Goal: Transaction & Acquisition: Purchase product/service

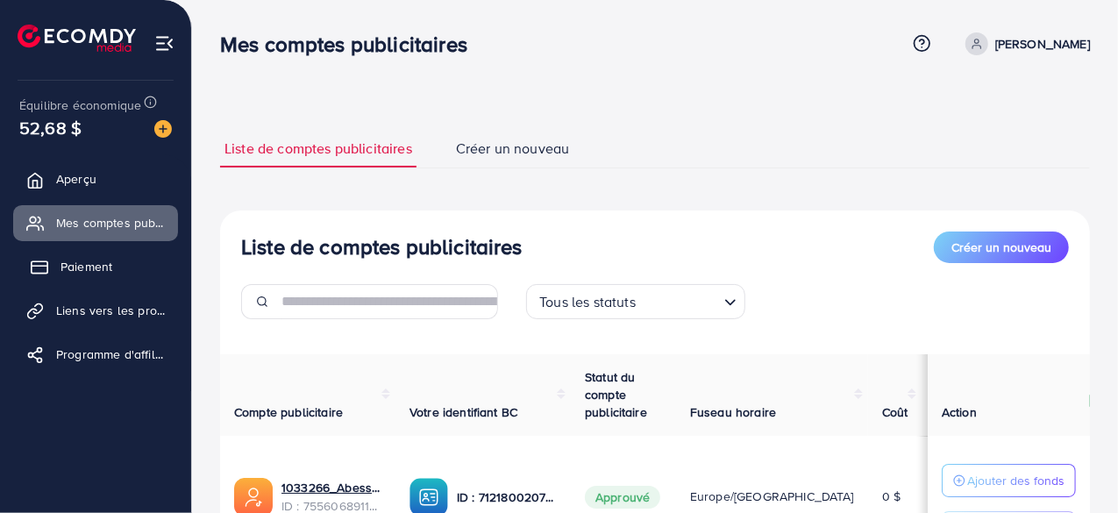
click at [103, 274] on font "Paiement" at bounding box center [87, 267] width 52 height 18
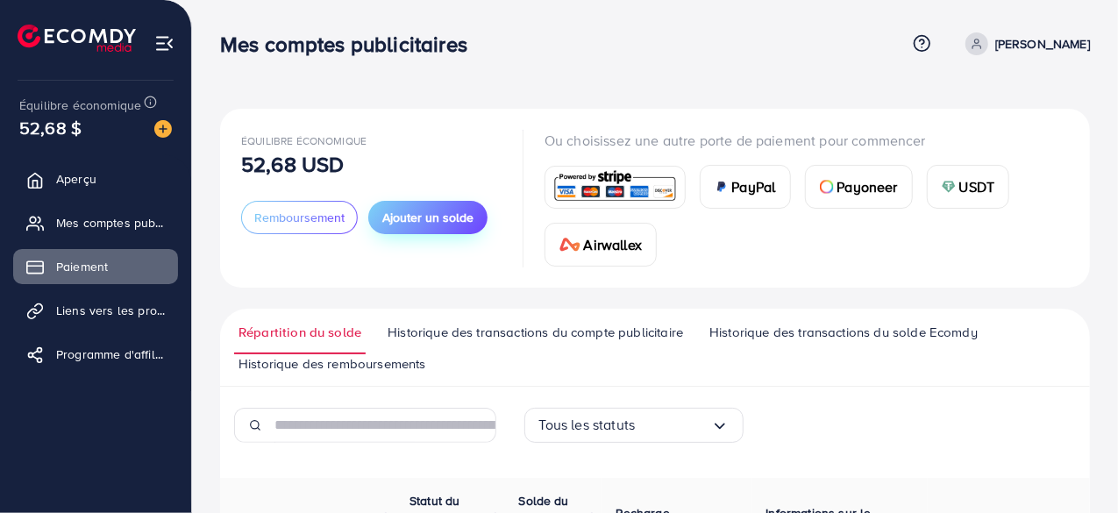
click at [451, 211] on font "Ajouter un solde" at bounding box center [427, 218] width 91 height 18
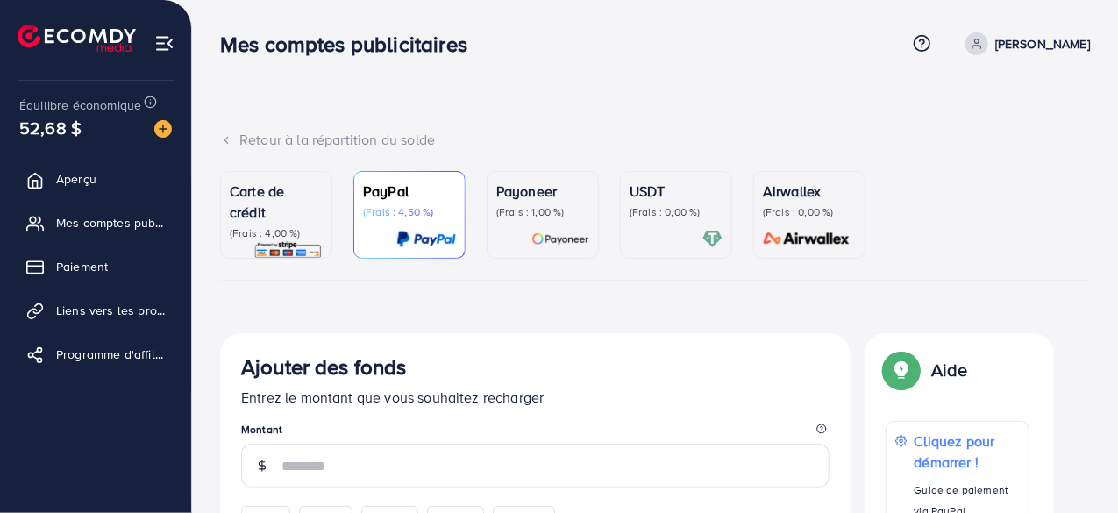
click at [277, 218] on p "Carte de crédit" at bounding box center [276, 202] width 93 height 42
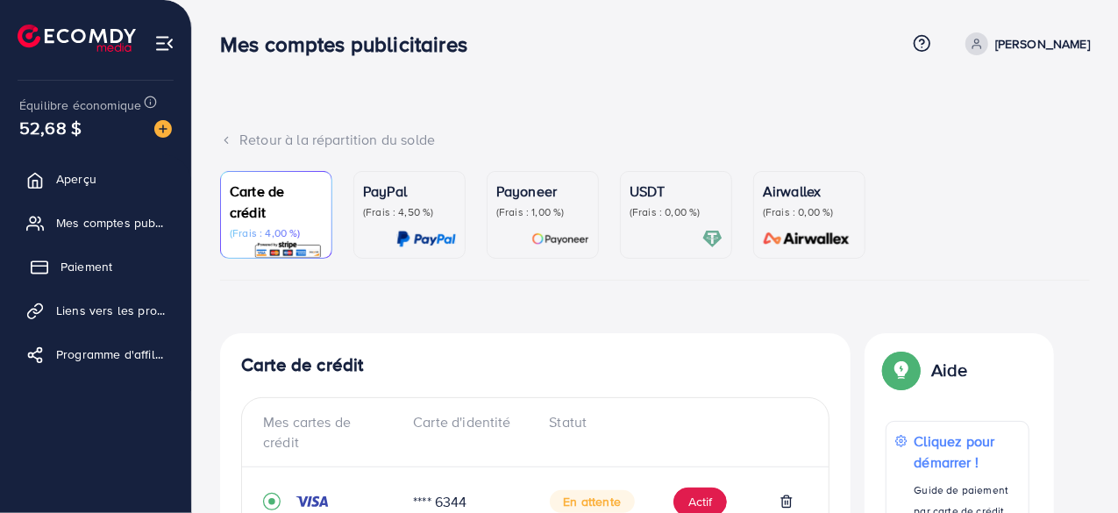
click at [97, 267] on font "Paiement" at bounding box center [87, 267] width 52 height 18
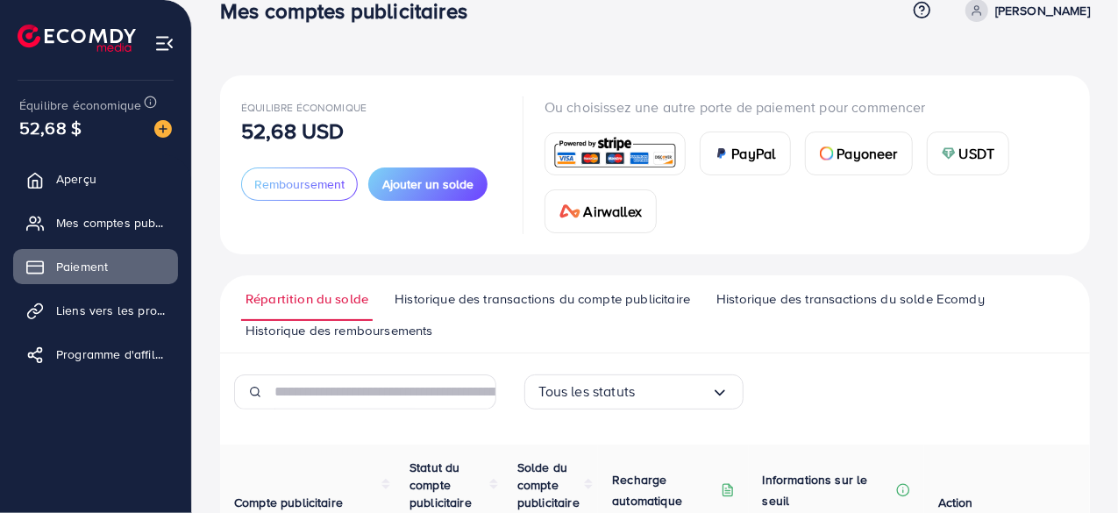
scroll to position [32, 0]
click at [444, 183] on font "Ajouter un solde" at bounding box center [427, 185] width 91 height 18
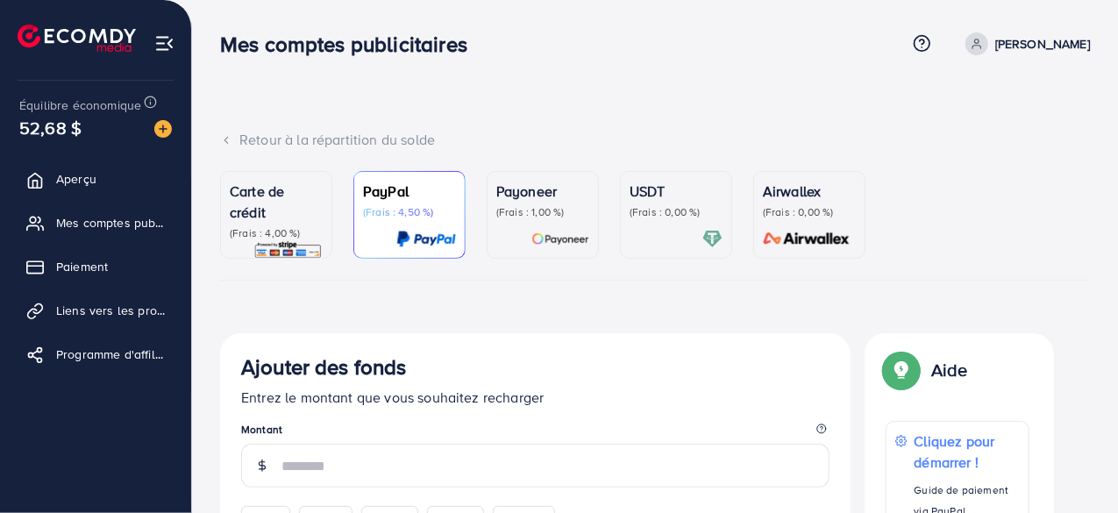
click at [519, 194] on font "Payoneer" at bounding box center [526, 191] width 61 height 19
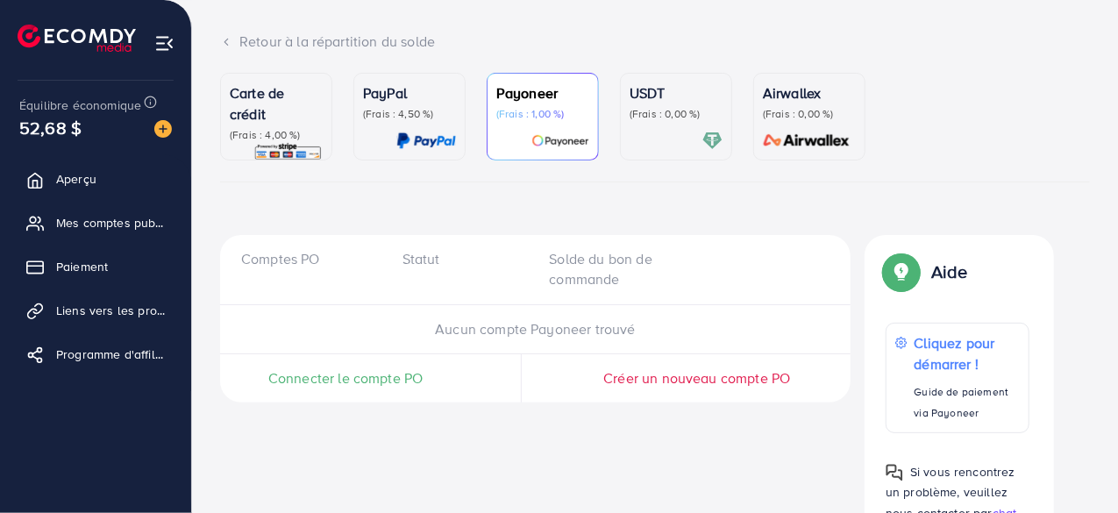
scroll to position [147, 0]
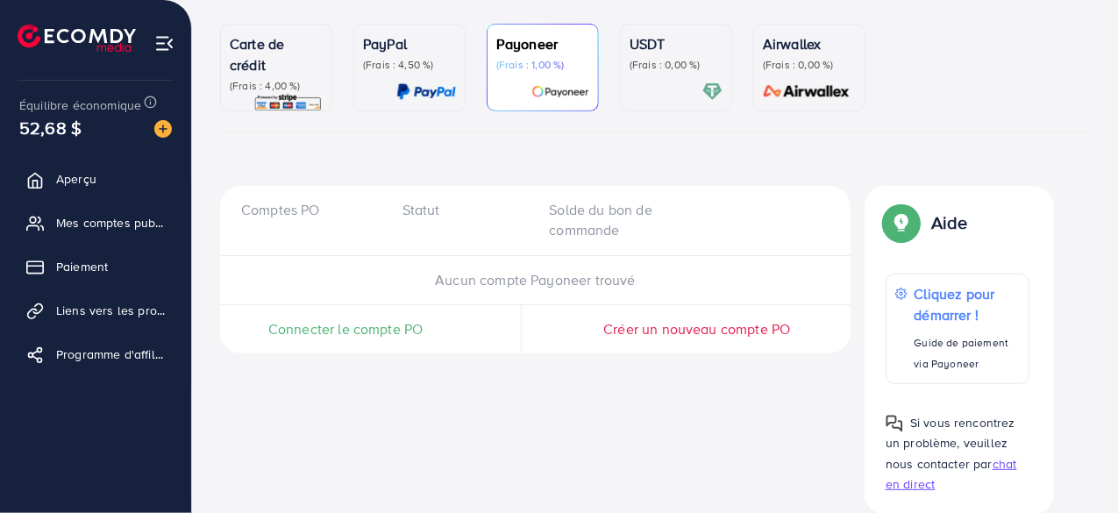
click at [424, 319] on div "Connecter le compte PO" at bounding box center [345, 329] width 251 height 20
click at [399, 329] on font "Connecter le compte PO" at bounding box center [345, 328] width 155 height 19
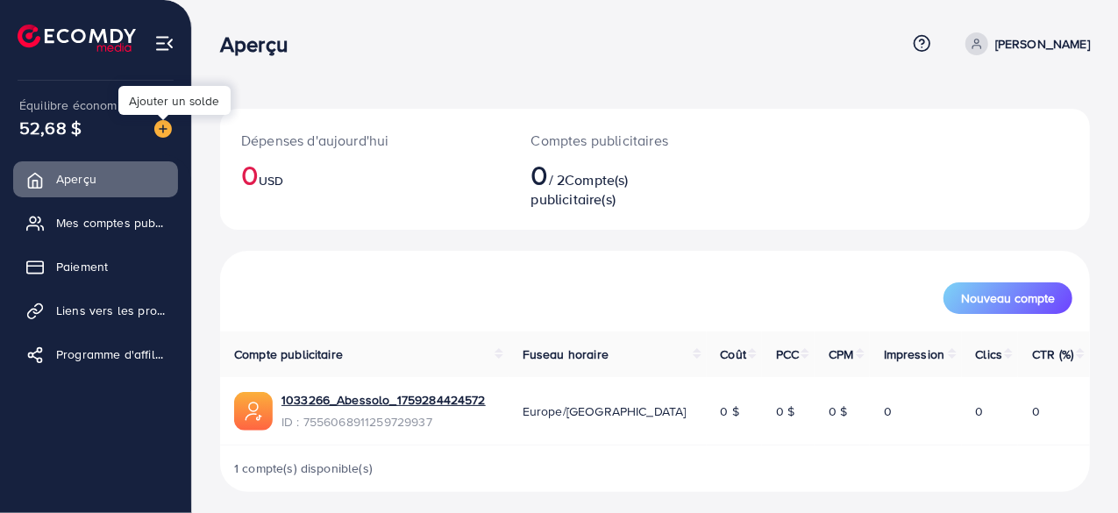
click at [158, 125] on img at bounding box center [163, 129] width 18 height 18
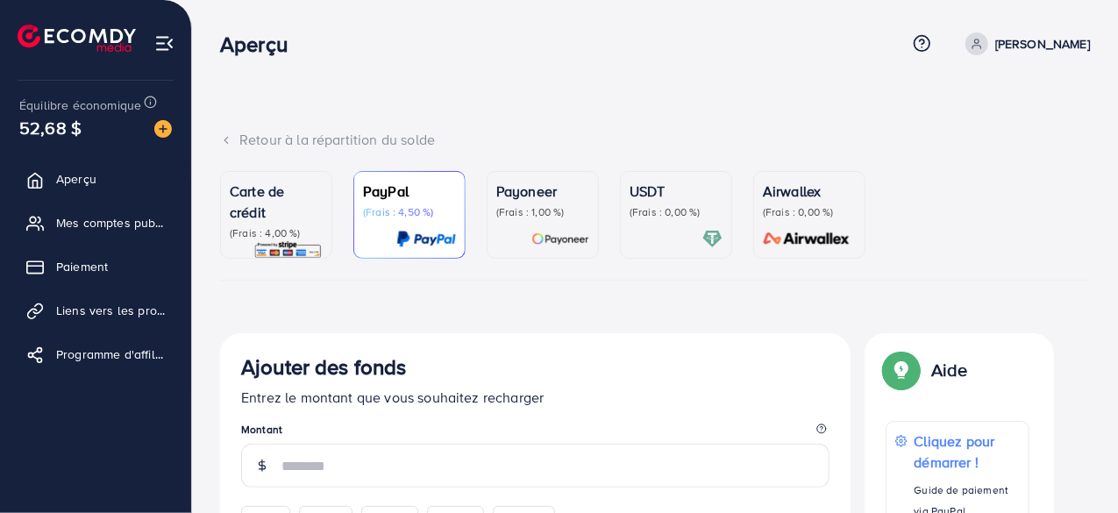
click at [799, 224] on div "Airwallex (Frais : 0,00 %)" at bounding box center [809, 215] width 93 height 68
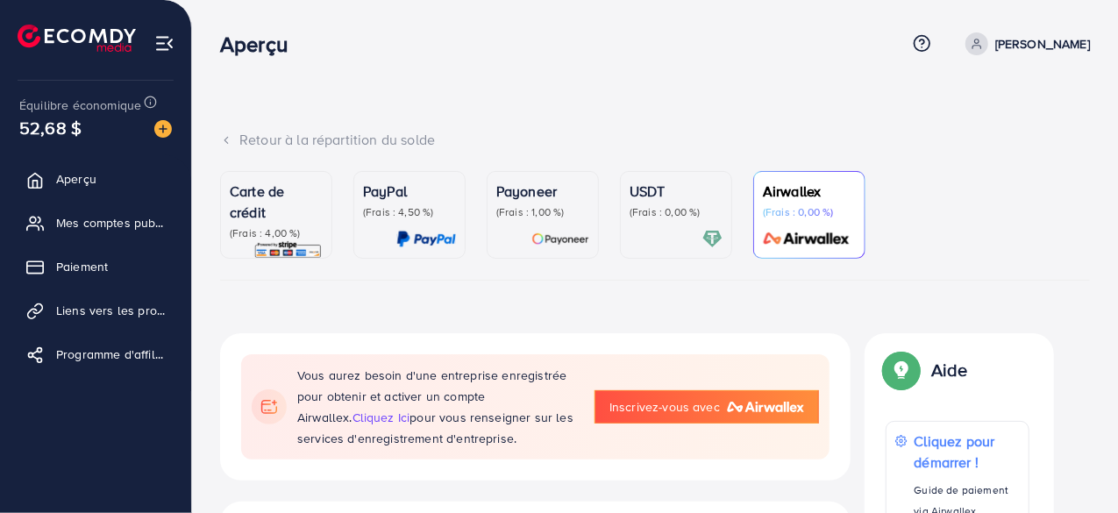
click at [267, 218] on p "Carte de crédit" at bounding box center [276, 202] width 93 height 42
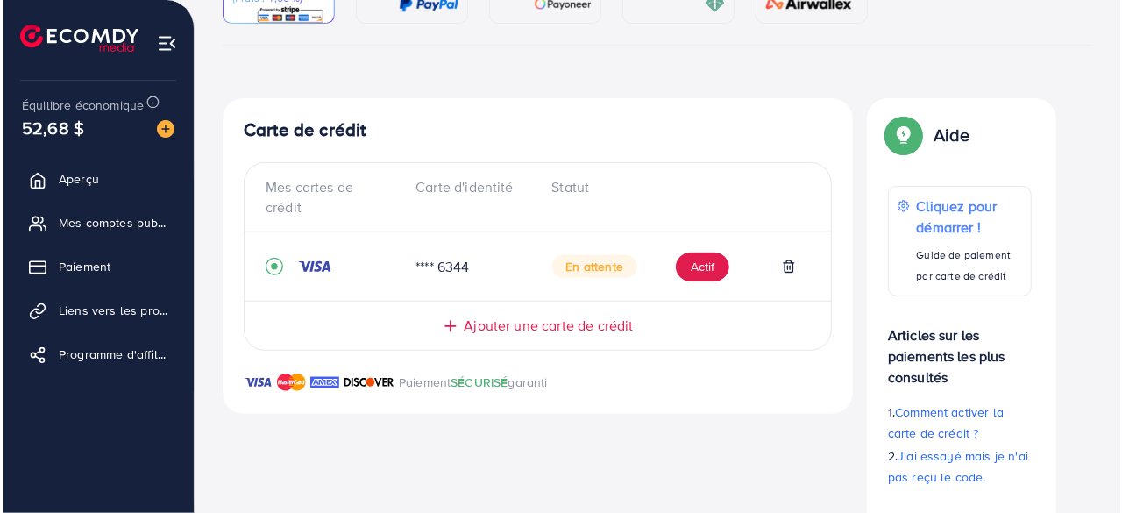
scroll to position [235, 0]
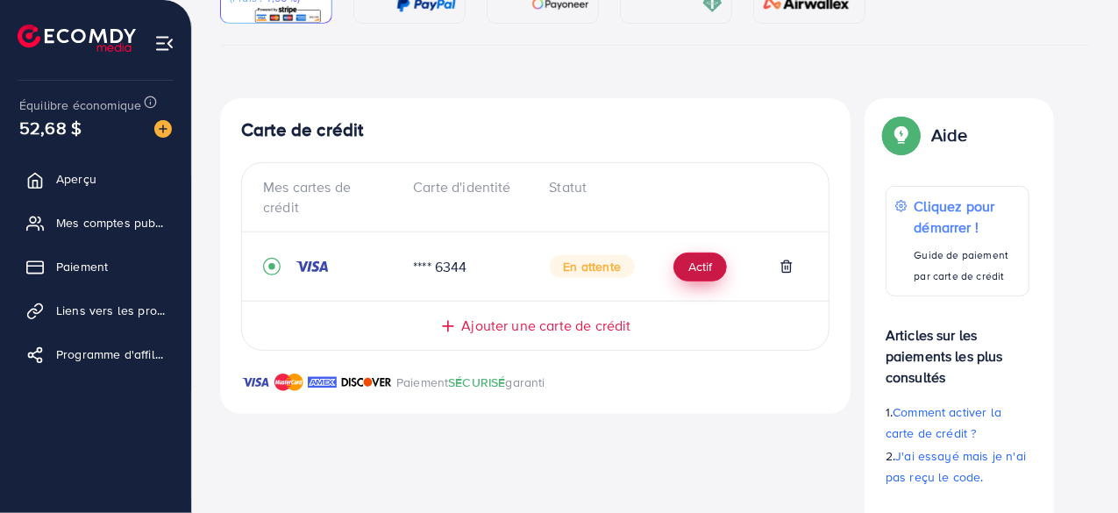
click at [700, 271] on font "Actif" at bounding box center [700, 268] width 24 height 18
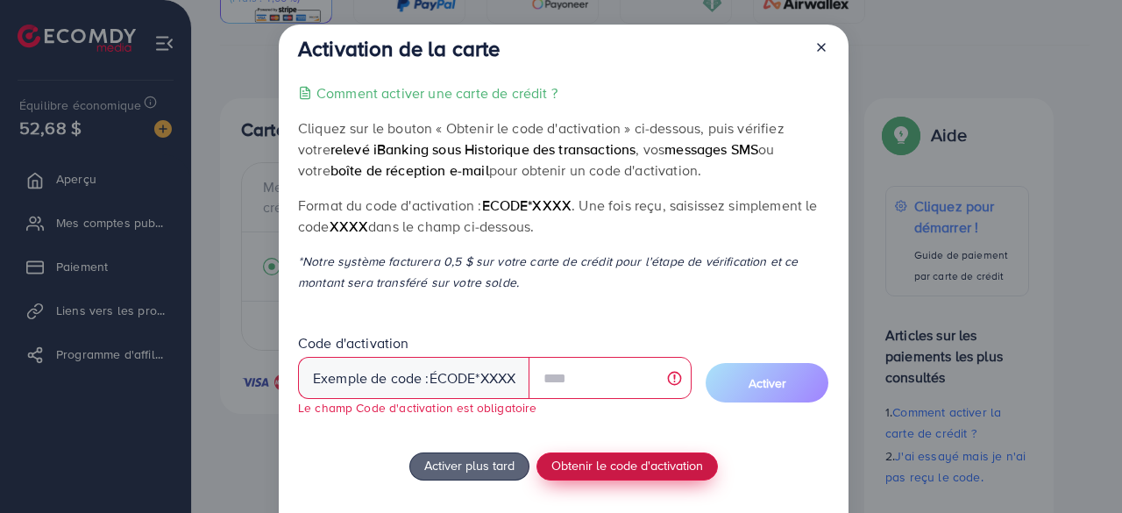
click at [640, 447] on div "Comment activer une carte de crédit ? Cliquez sur le bouton « Obtenir le code d…" at bounding box center [563, 329] width 531 height 495
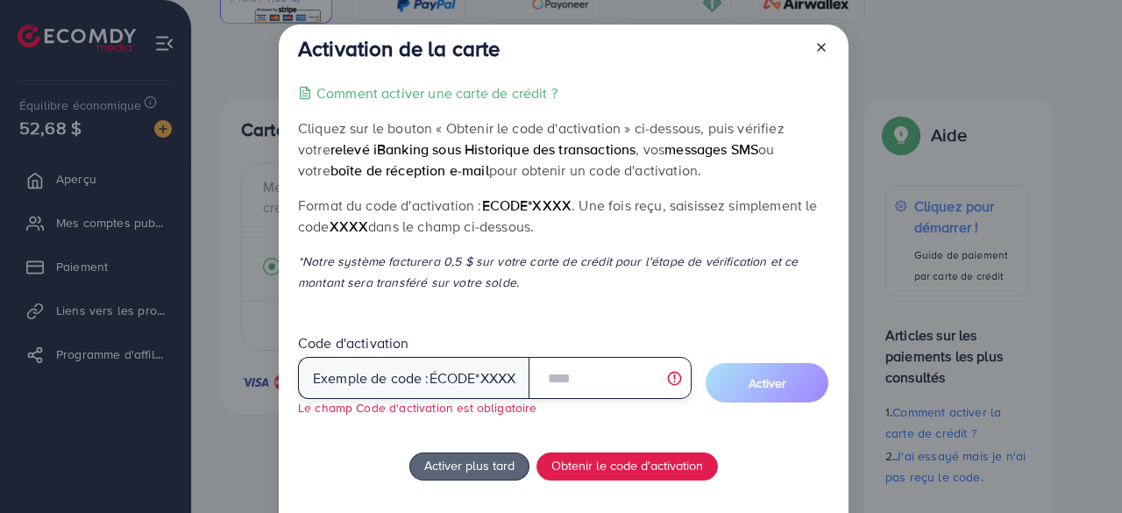
click at [621, 373] on input "text" at bounding box center [610, 378] width 163 height 42
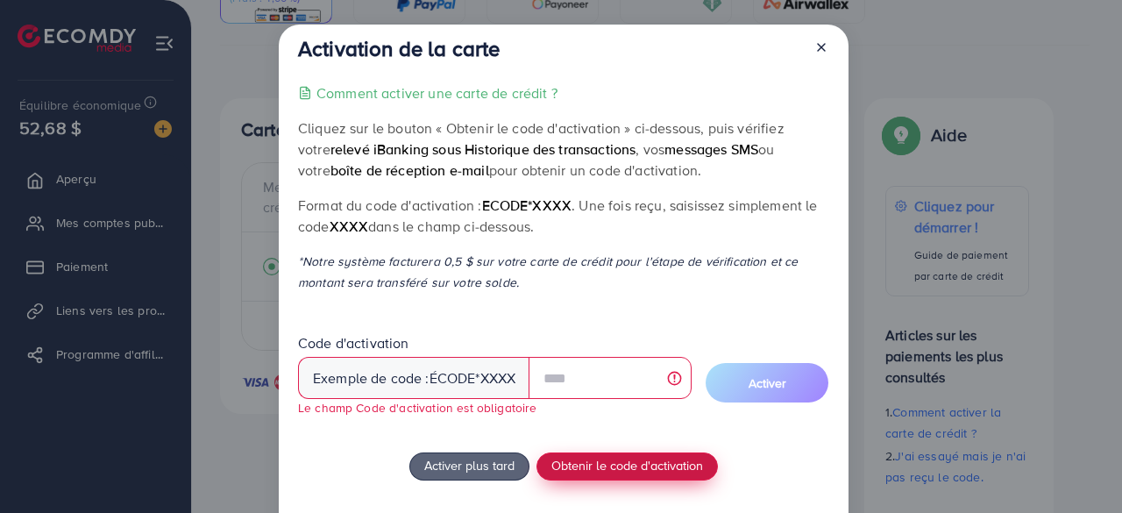
click at [609, 467] on font "Obtenir le code d'activation" at bounding box center [628, 465] width 152 height 18
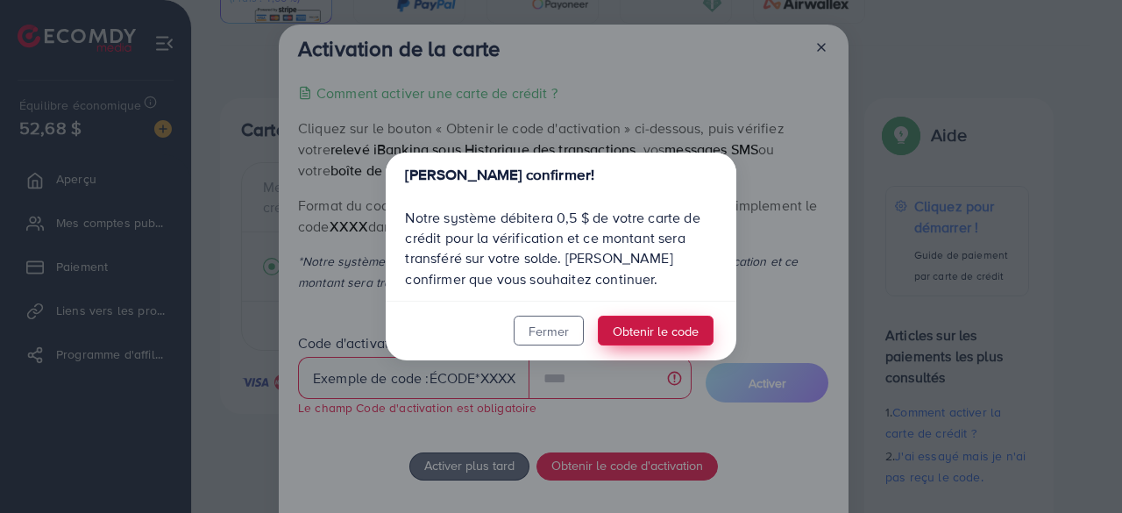
click at [631, 335] on font "Obtenir le code" at bounding box center [656, 331] width 86 height 18
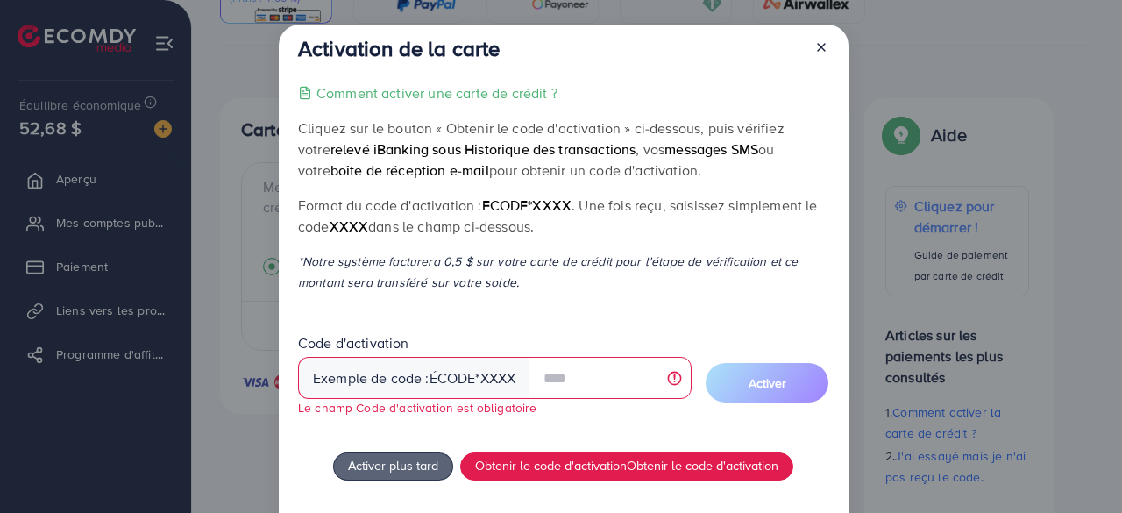
click at [717, 220] on p "Format du code d'activation : ecode*XXXX . Une fois reçu, saisissez simplement …" at bounding box center [563, 216] width 531 height 42
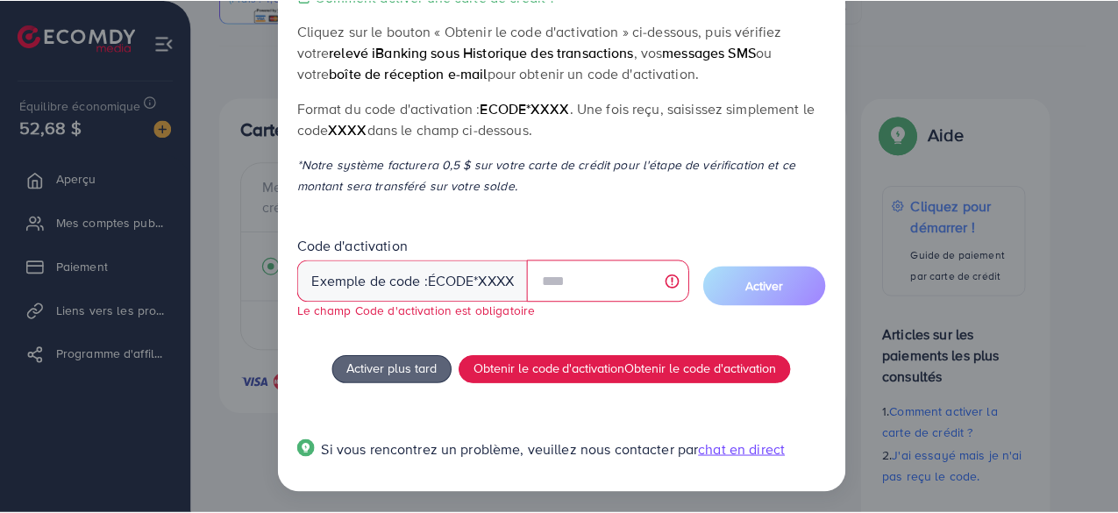
scroll to position [100, 0]
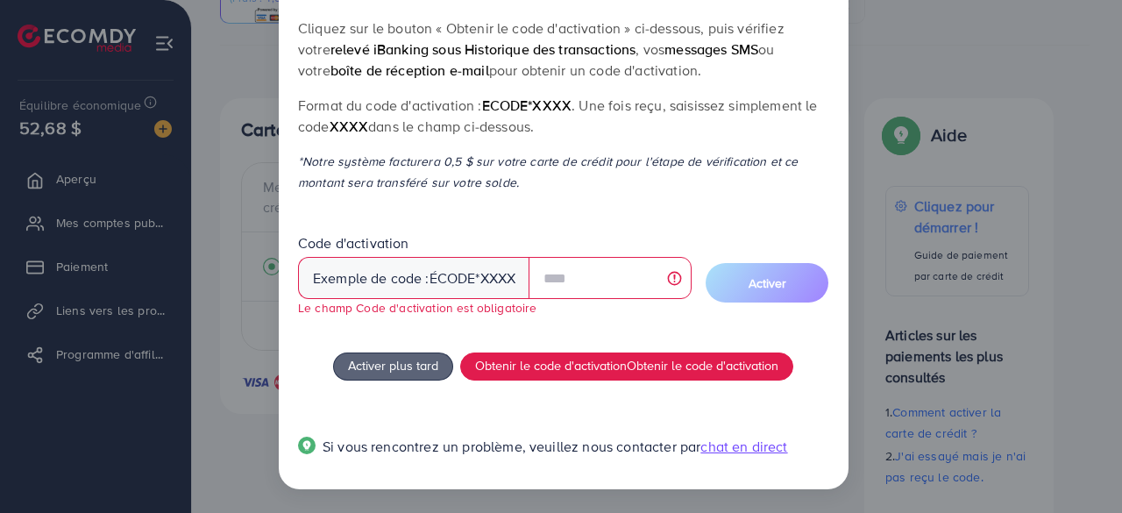
click at [768, 446] on font "chat en direct" at bounding box center [744, 446] width 87 height 19
click at [217, 418] on div "Activation de la carte Comment activer une carte de crédit ? Cliquez sur le bou…" at bounding box center [561, 256] width 1122 height 513
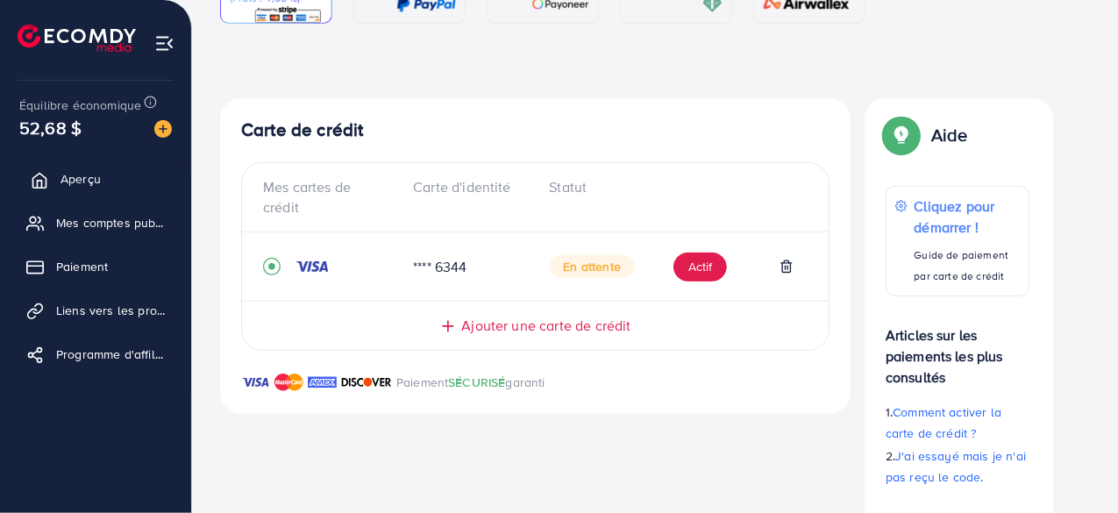
click at [93, 176] on font "Aperçu" at bounding box center [81, 179] width 40 height 18
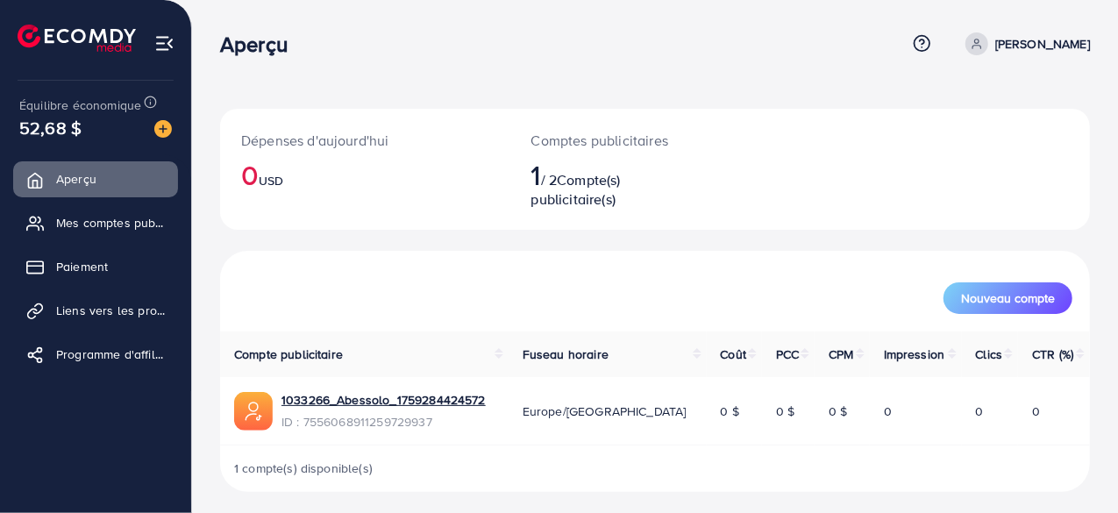
click at [1005, 49] on link "[PERSON_NAME]" at bounding box center [1024, 43] width 132 height 23
click at [848, 42] on div "Aperçu" at bounding box center [563, 44] width 686 height 25
click at [1025, 46] on font "[PERSON_NAME]" at bounding box center [1042, 44] width 95 height 18
click at [963, 110] on font "Profil" at bounding box center [977, 104] width 32 height 19
select select "******"
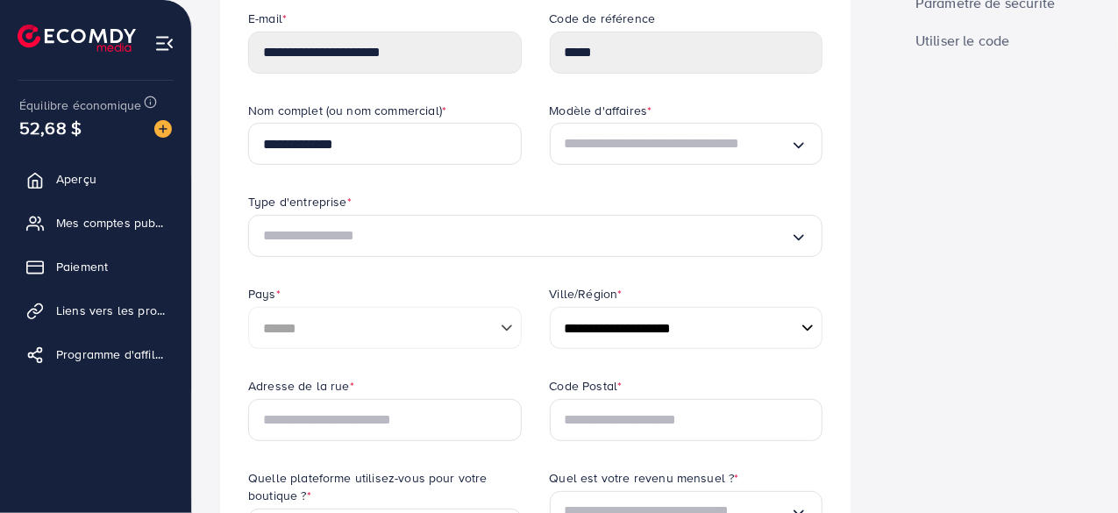
scroll to position [175, 0]
click at [757, 238] on input "Rechercher une option" at bounding box center [526, 238] width 527 height 28
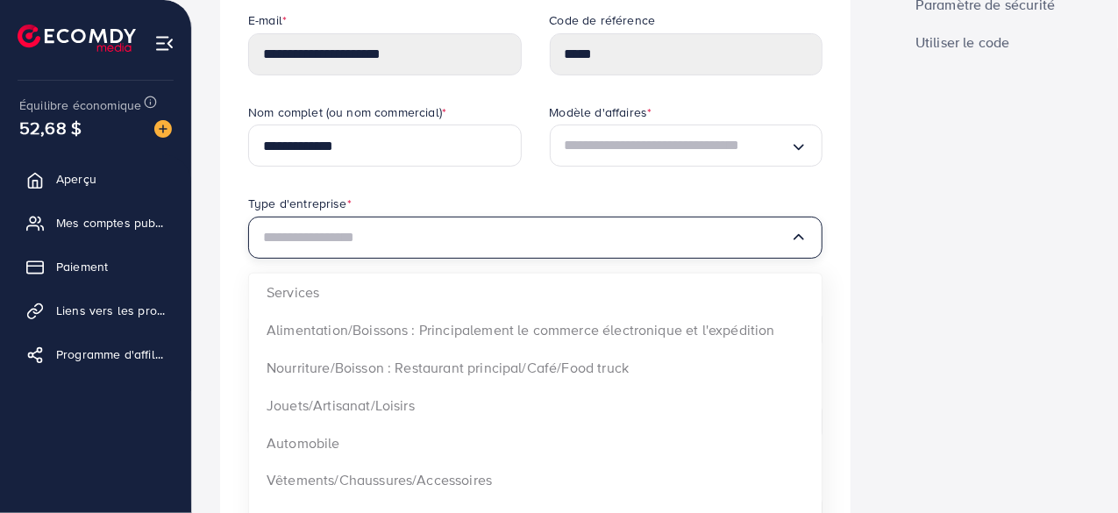
type input "*"
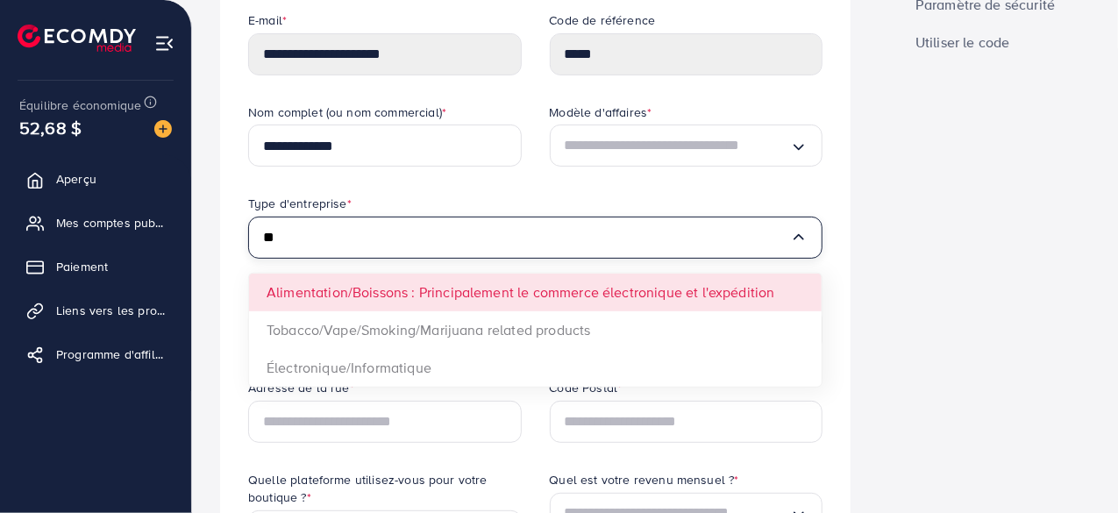
type input "*"
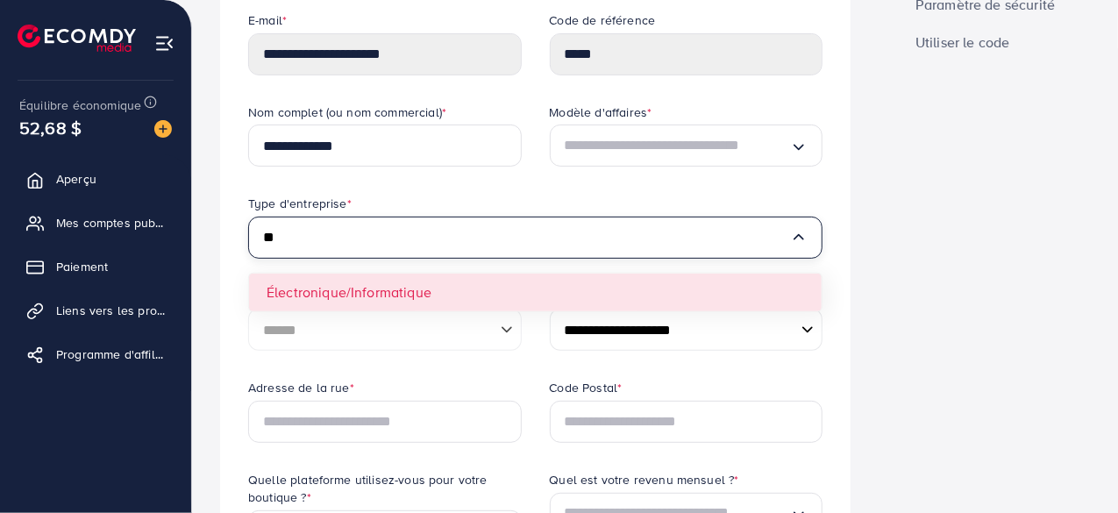
type input "*"
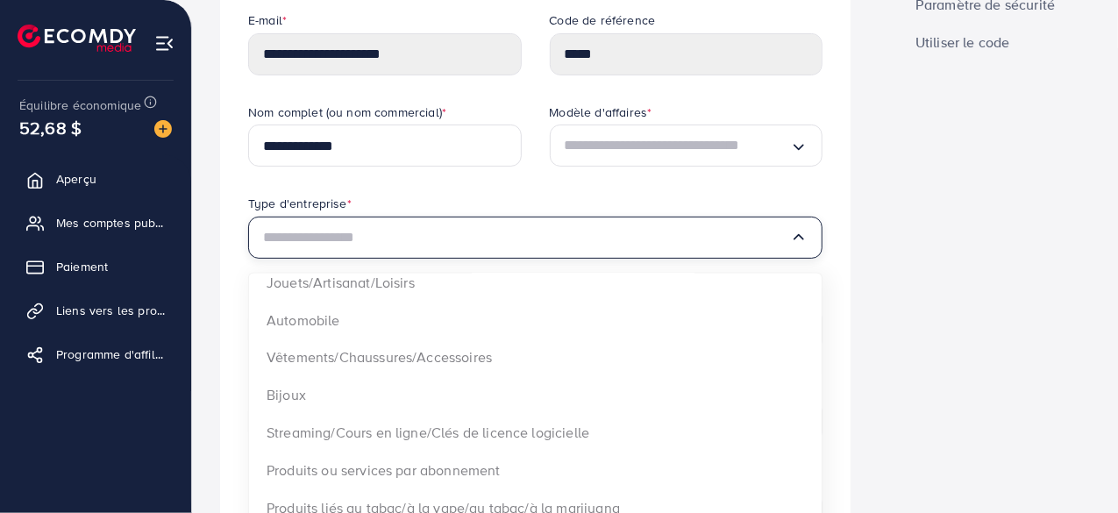
scroll to position [124, 0]
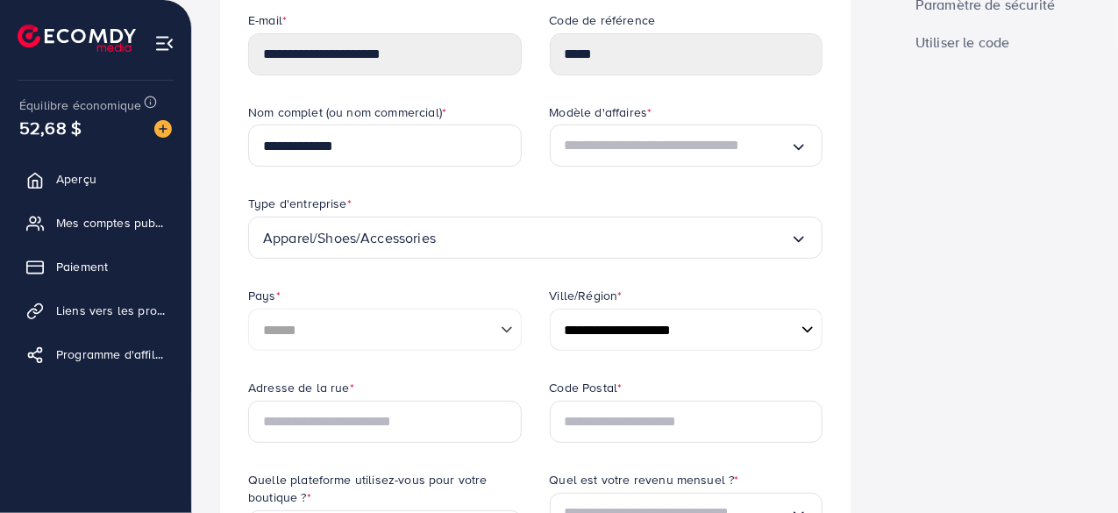
click at [640, 331] on select "**********" at bounding box center [687, 330] width 274 height 42
select select "******"
click at [550, 309] on select "**********" at bounding box center [687, 330] width 274 height 42
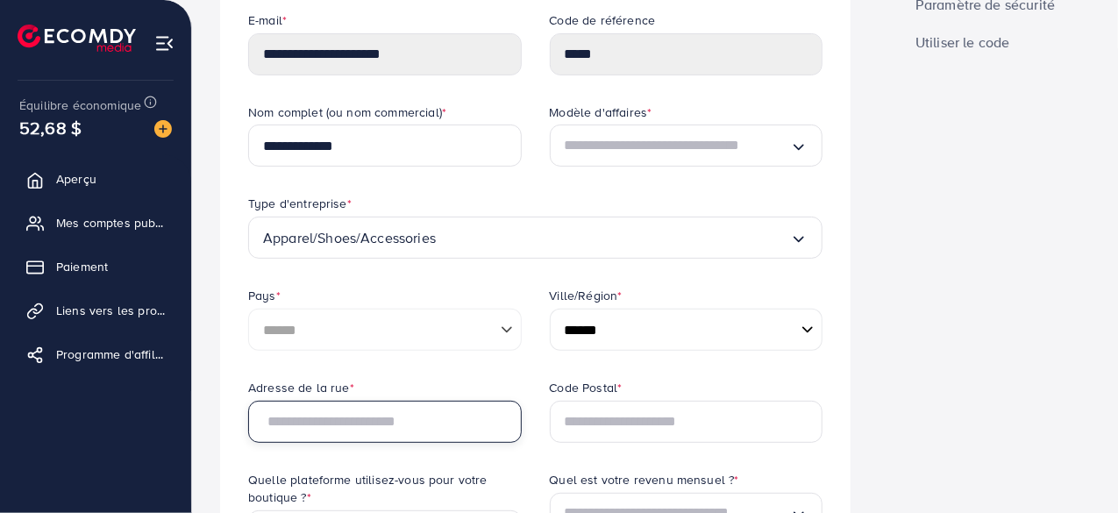
click at [368, 429] on input "text" at bounding box center [385, 422] width 274 height 42
type input "**********"
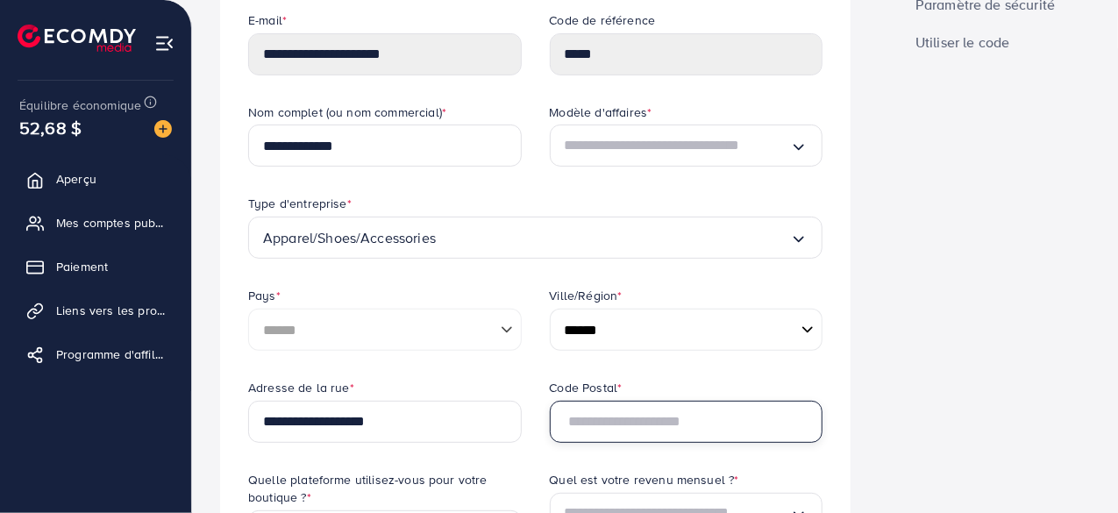
type input "*******"
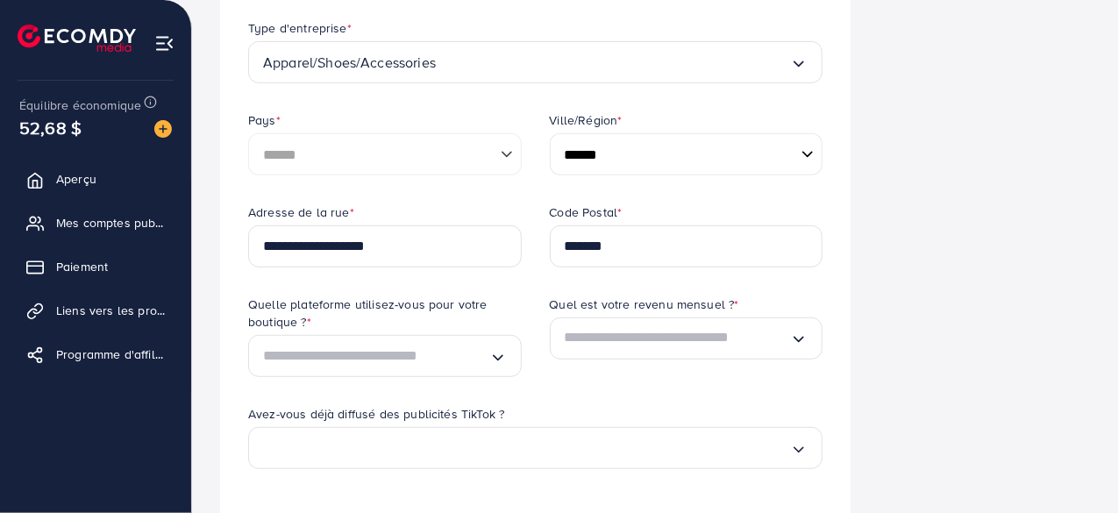
scroll to position [386, 0]
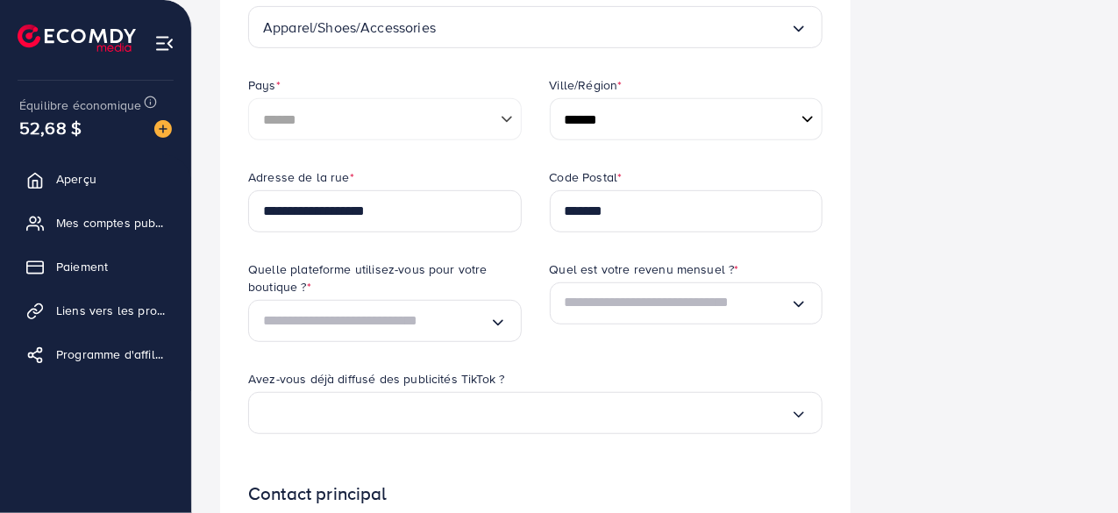
click at [497, 319] on icon "Rechercher une option" at bounding box center [498, 323] width 18 height 18
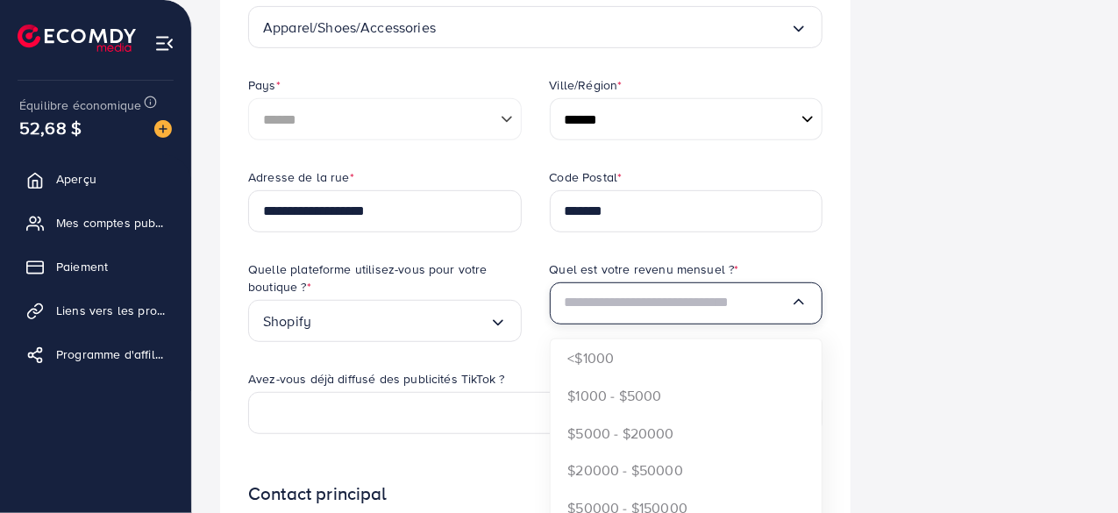
click at [650, 304] on input "Rechercher une option" at bounding box center [678, 303] width 226 height 28
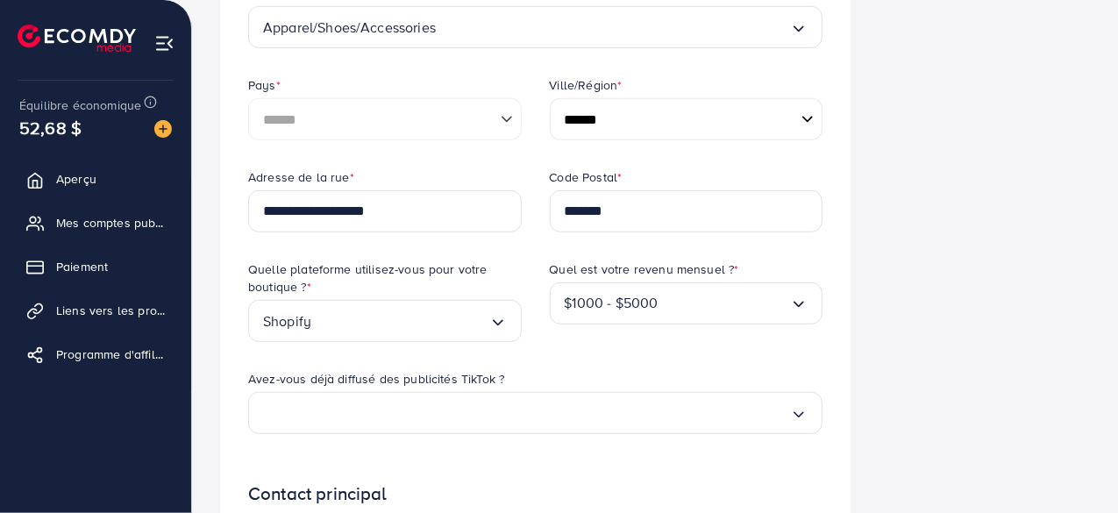
click at [562, 339] on div "Quel est votre revenu mensuel ? * $1000 - $5000 Chargement..." at bounding box center [687, 315] width 302 height 110
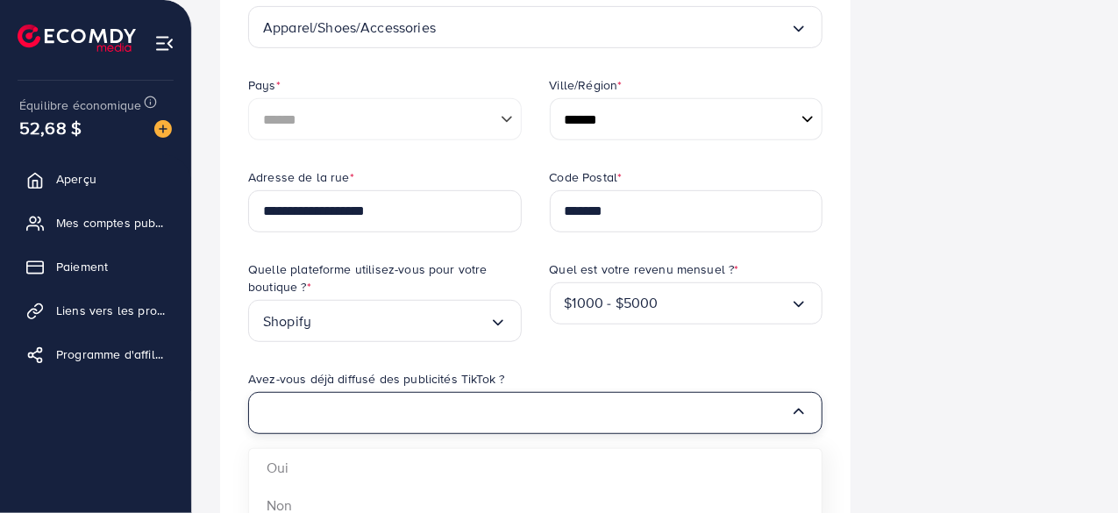
click at [797, 410] on icon "Rechercher une option" at bounding box center [799, 411] width 18 height 18
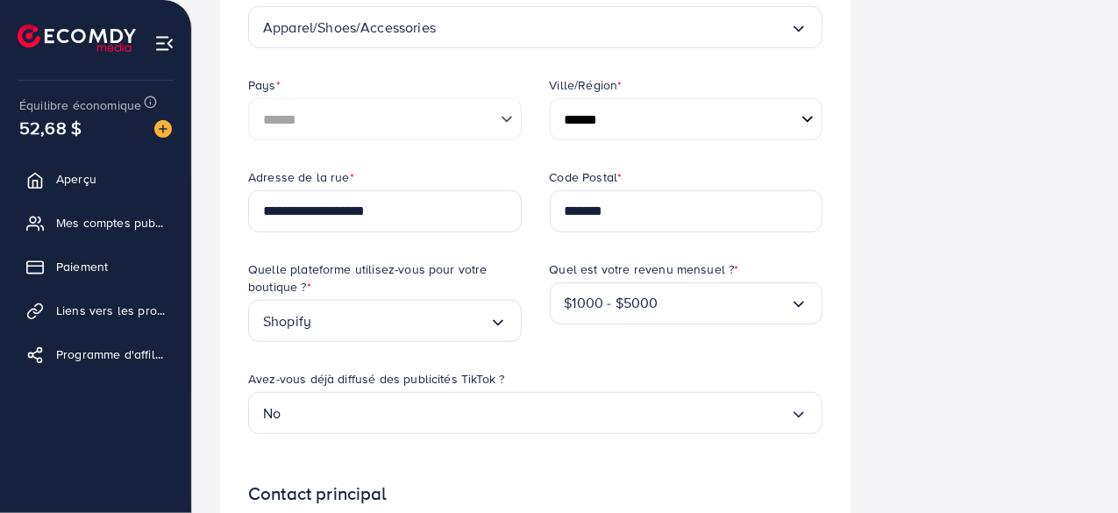
click at [942, 310] on div "Informations commerciales Paramètre de sécurité Utiliser le code" at bounding box center [992, 355] width 224 height 1265
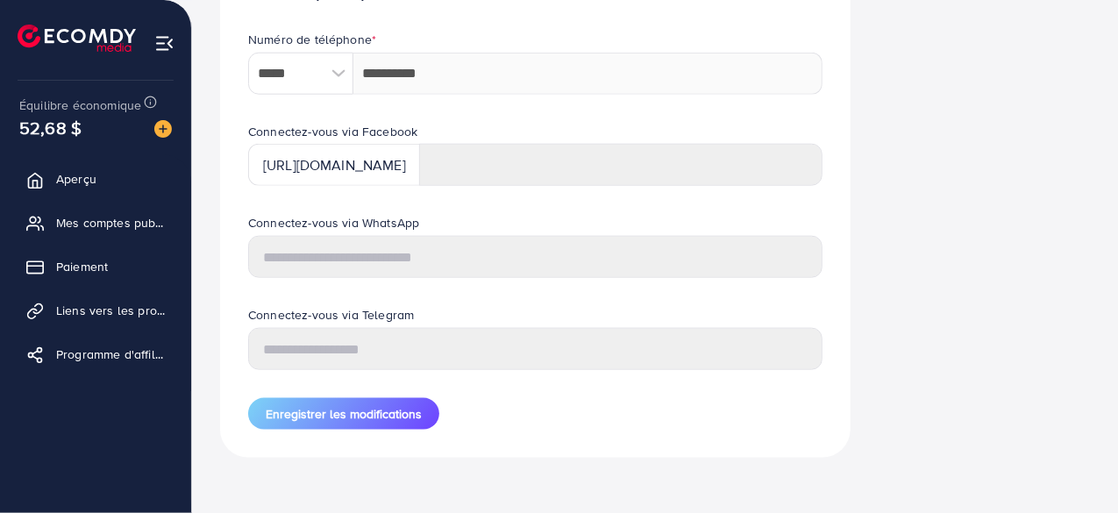
scroll to position [889, 0]
click at [360, 411] on font "Enregistrer les modifications" at bounding box center [344, 413] width 156 height 18
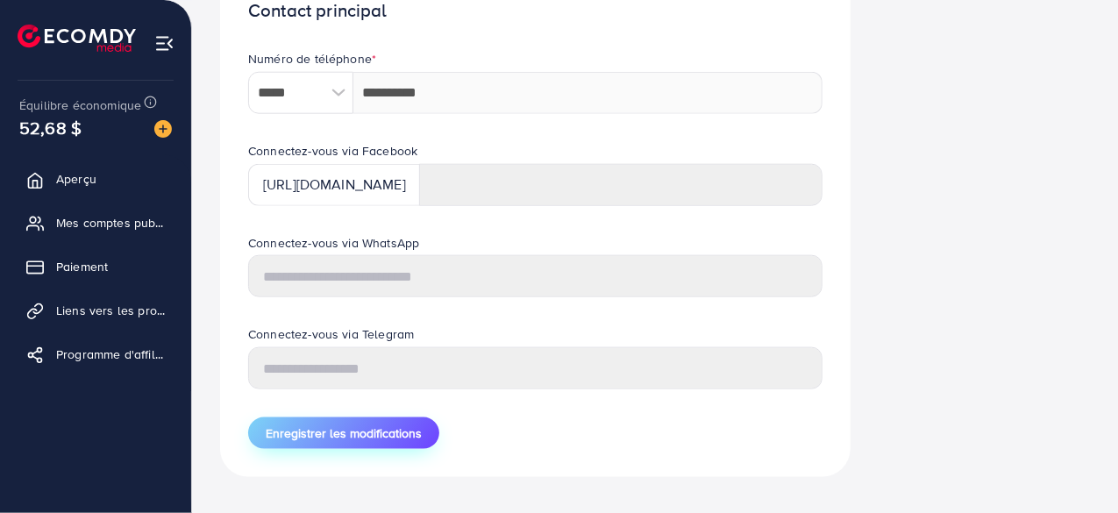
scroll to position [908, 0]
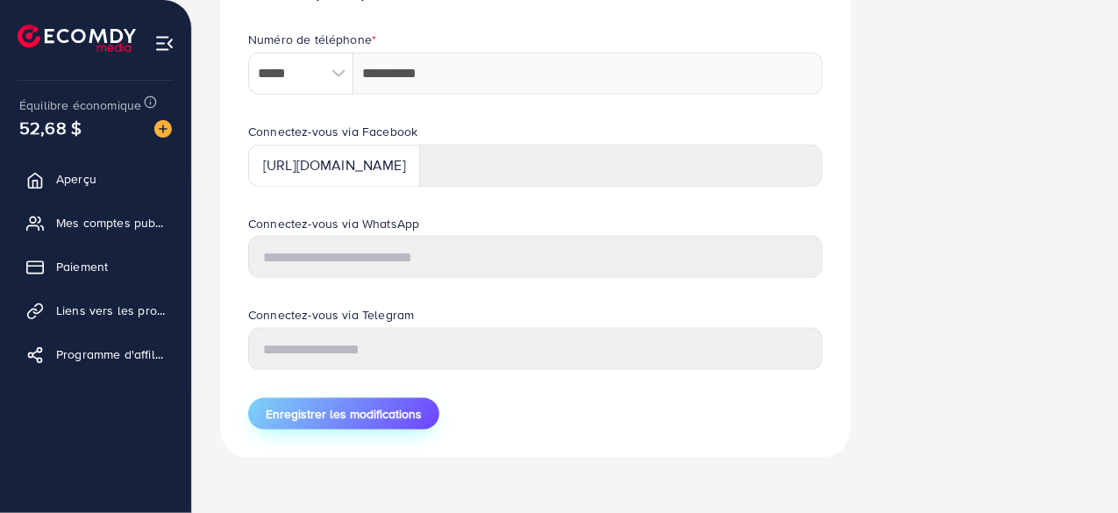
click at [360, 411] on font "Enregistrer les modifications" at bounding box center [344, 414] width 156 height 18
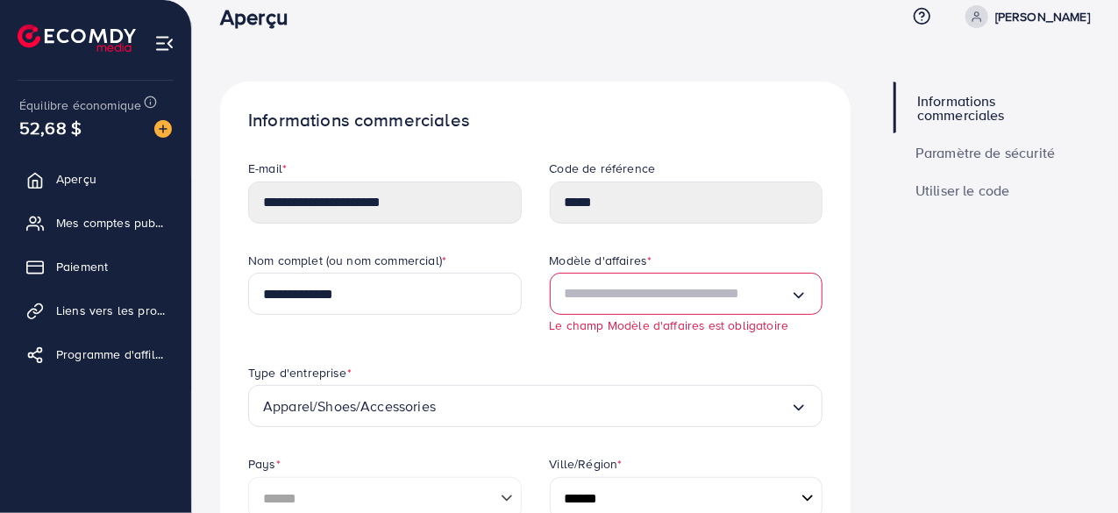
scroll to position [7, 0]
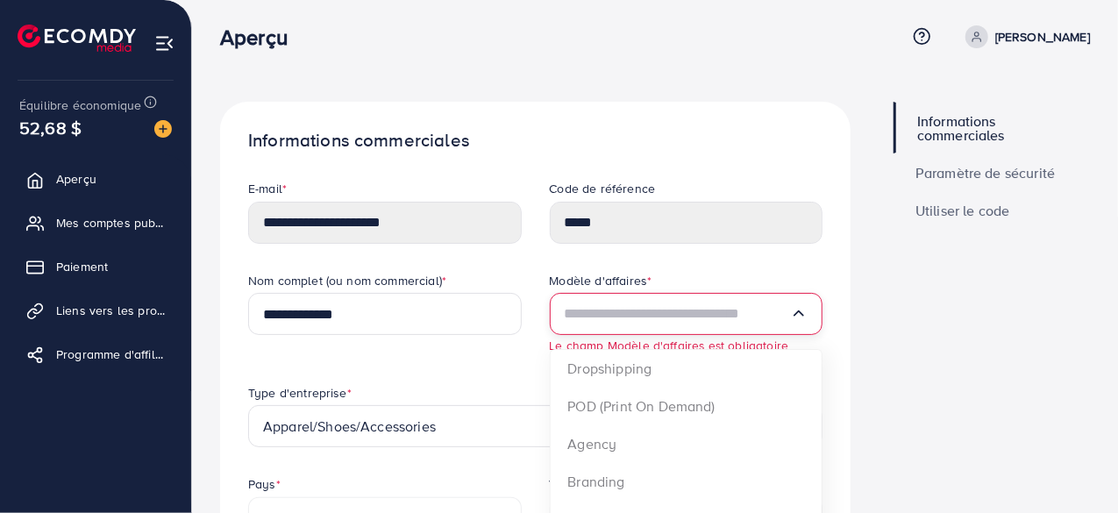
click at [801, 319] on icon "Rechercher une option" at bounding box center [799, 313] width 18 height 18
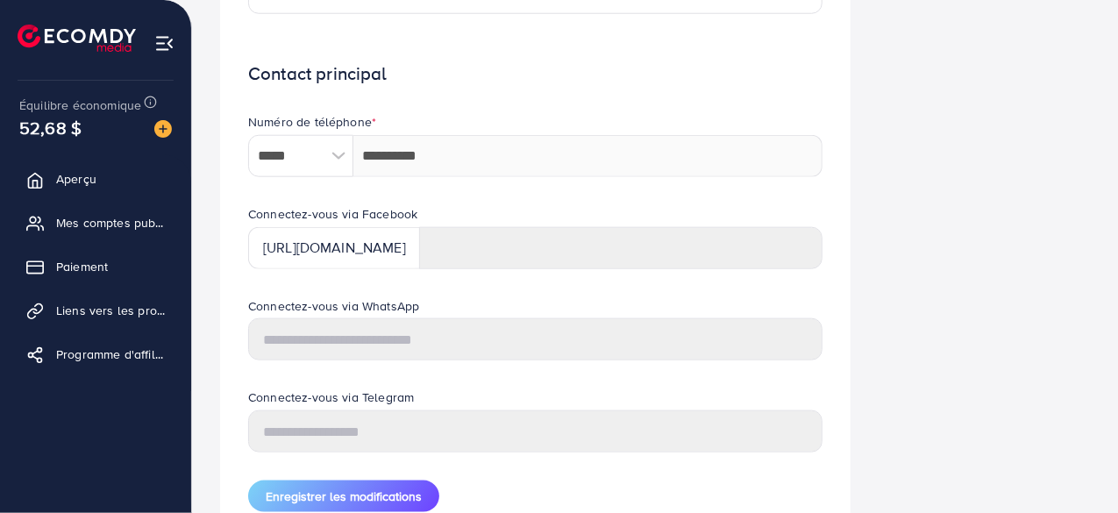
scroll to position [826, 0]
click at [316, 485] on button "Enregistrer les modifications" at bounding box center [343, 497] width 191 height 32
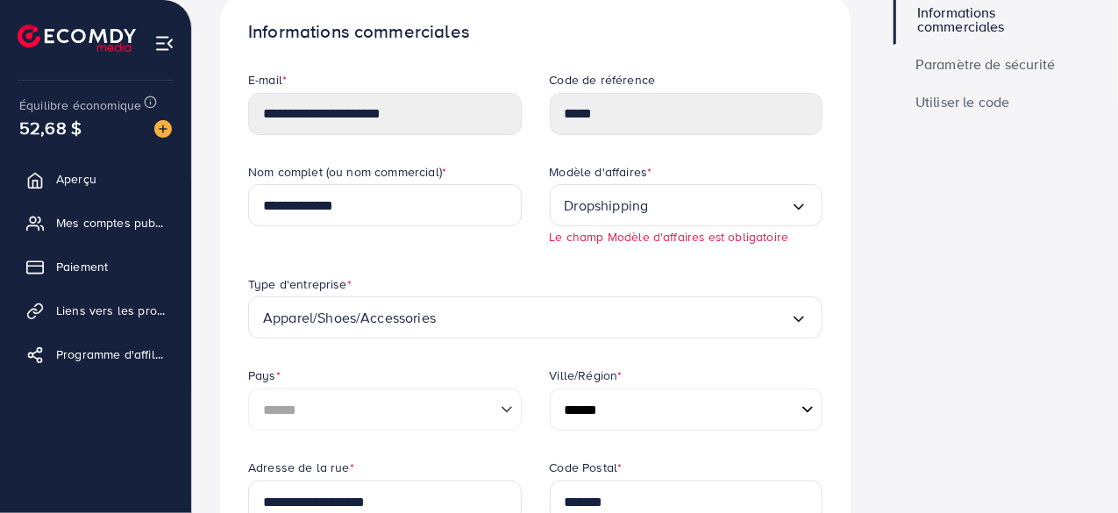
scroll to position [110, 0]
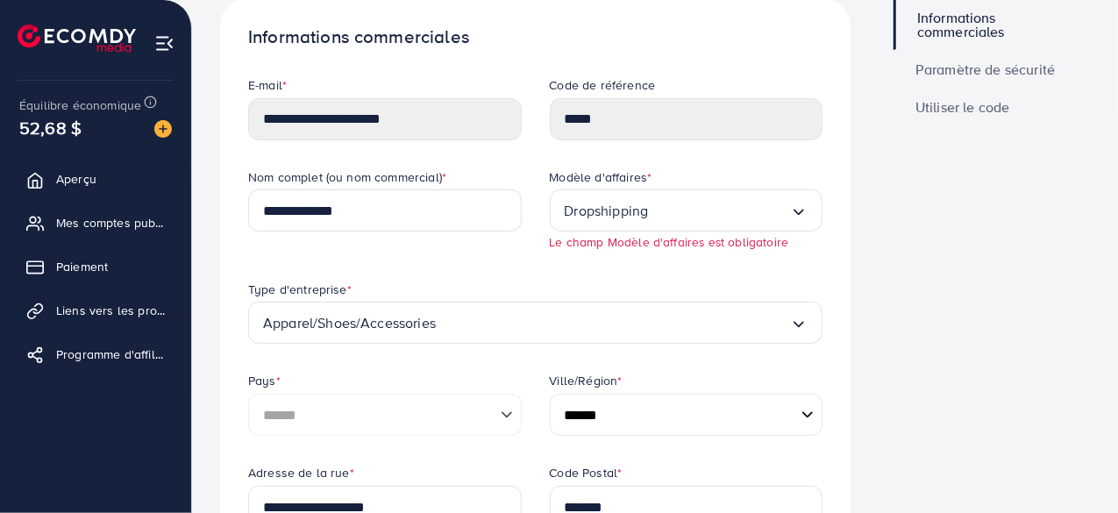
click at [987, 105] on font "Utiliser le code" at bounding box center [962, 106] width 95 height 19
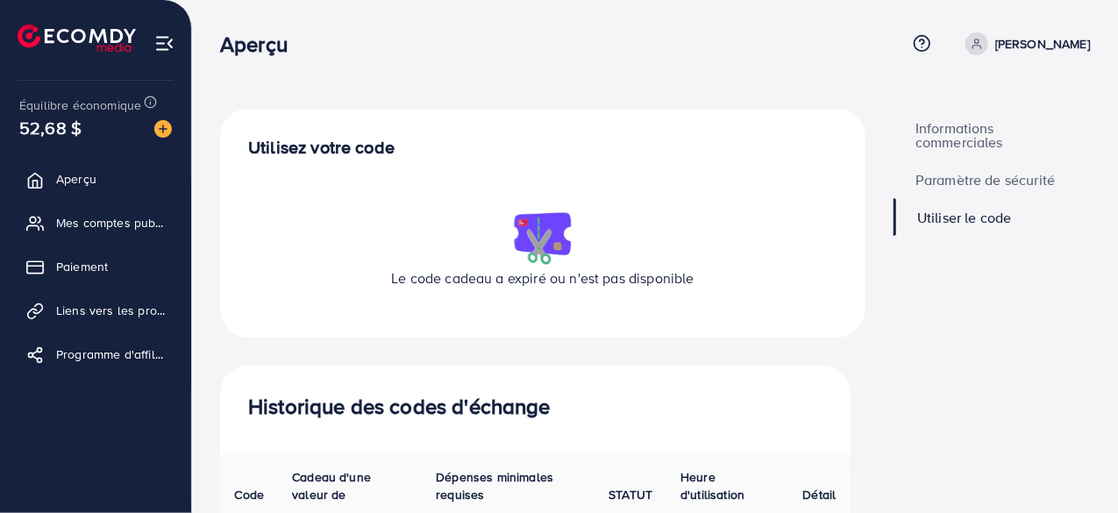
click at [937, 181] on font "Paramètre de sécurité" at bounding box center [984, 179] width 139 height 19
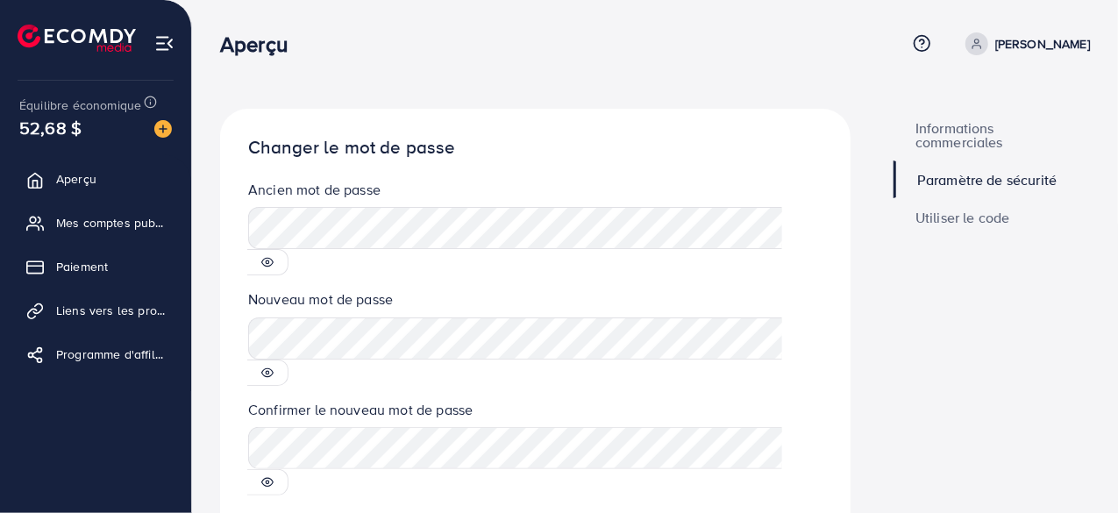
click at [961, 125] on font "Informations commerciales" at bounding box center [959, 134] width 88 height 33
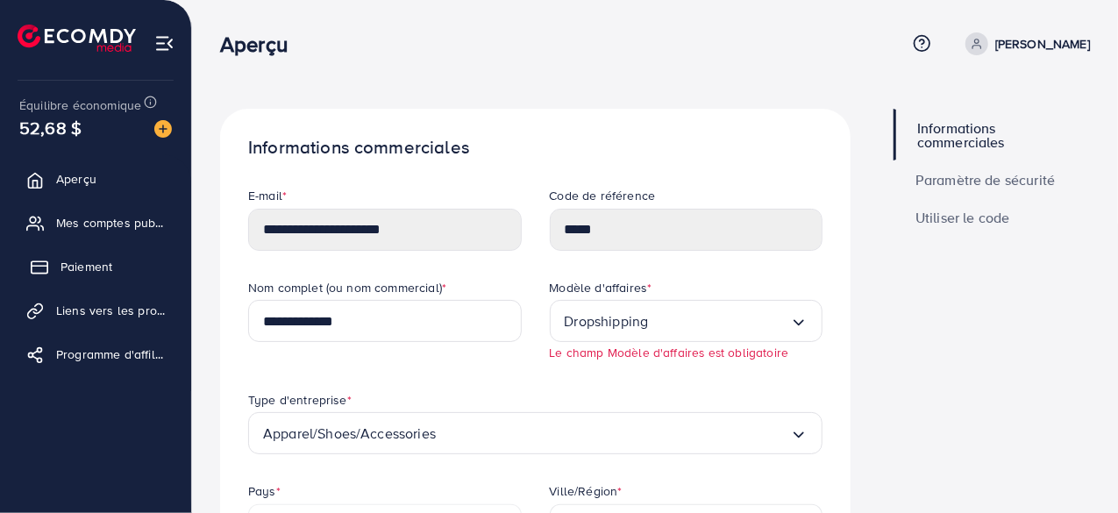
click at [81, 267] on font "Paiement" at bounding box center [87, 267] width 52 height 18
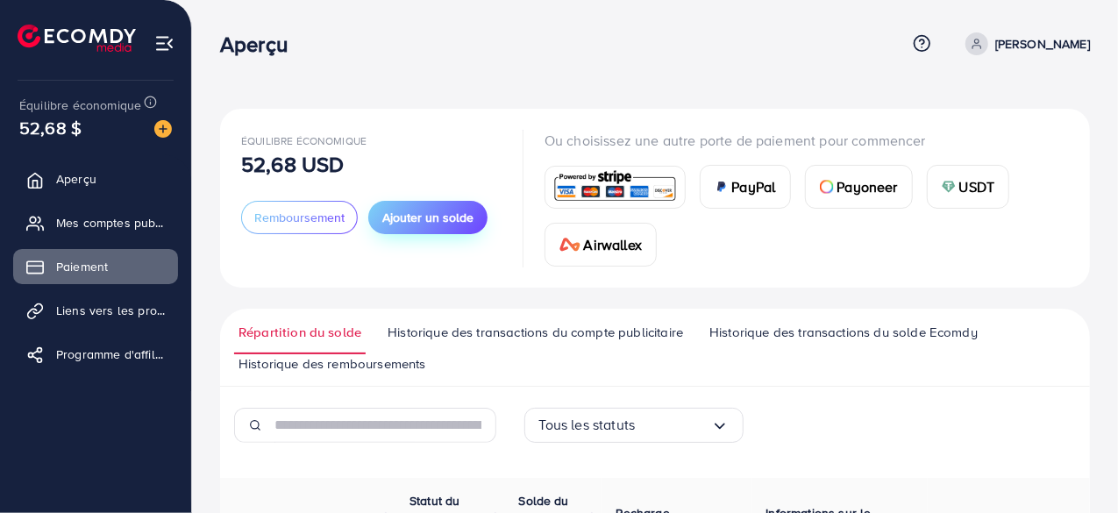
click at [413, 217] on font "Ajouter un solde" at bounding box center [427, 218] width 91 height 18
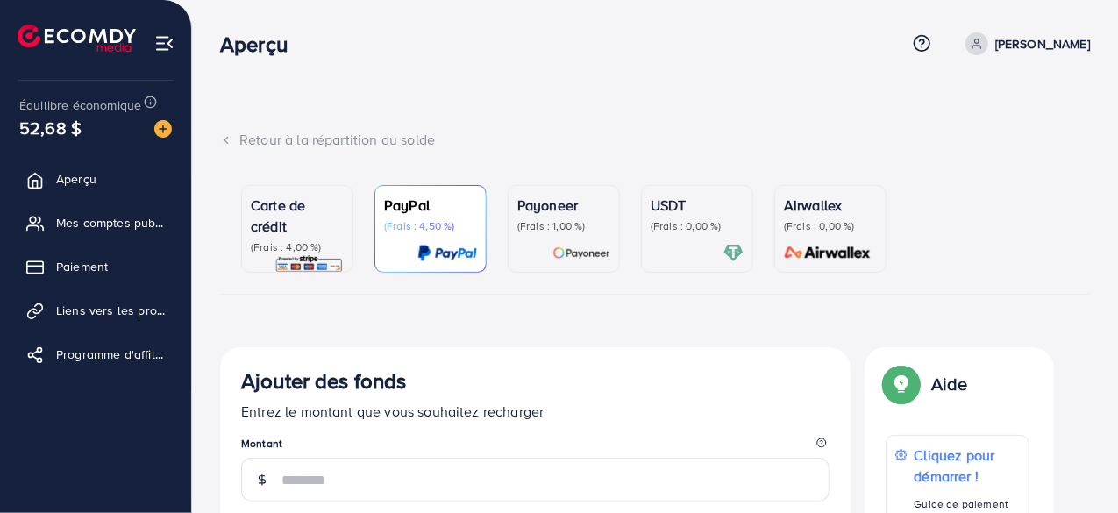
click at [299, 231] on p "Carte de crédit" at bounding box center [297, 216] width 93 height 42
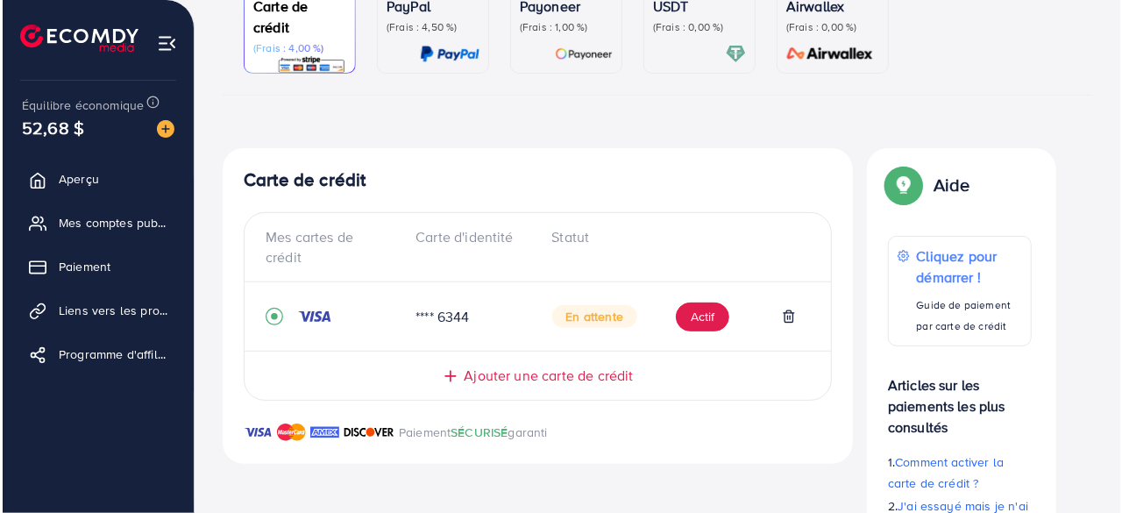
scroll to position [330, 0]
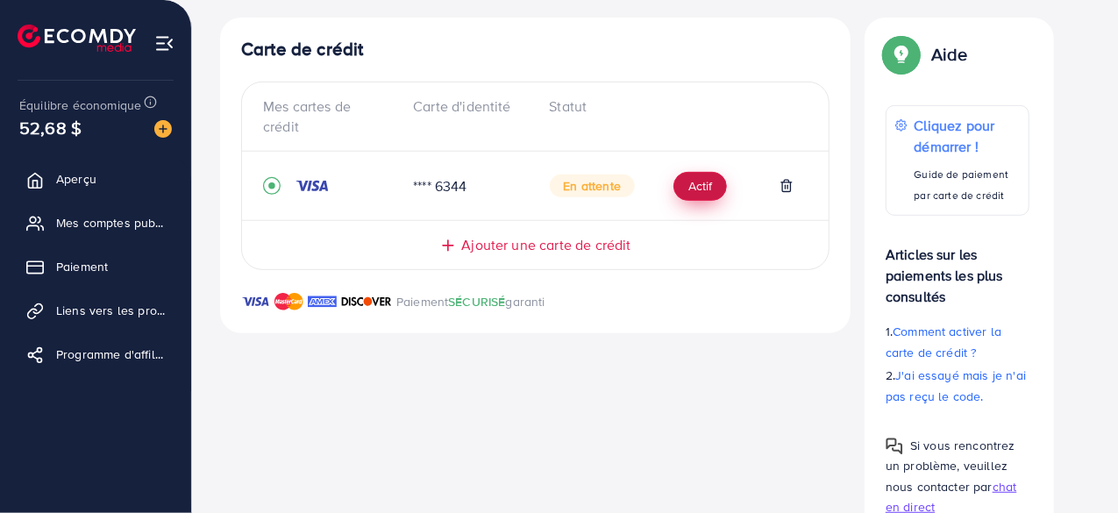
click at [687, 175] on button "Actif" at bounding box center [699, 186] width 53 height 29
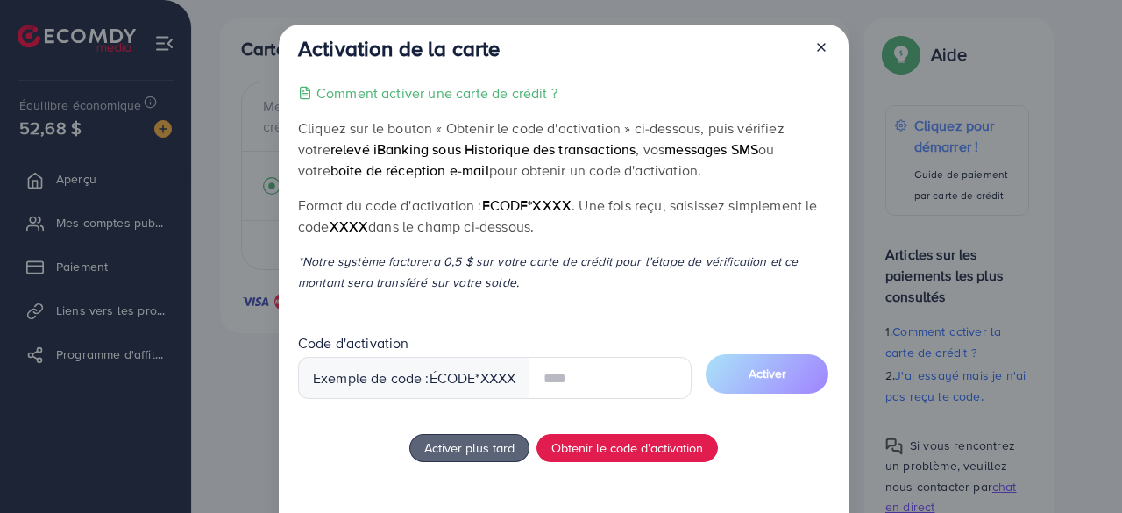
click at [585, 370] on input "text" at bounding box center [610, 378] width 163 height 42
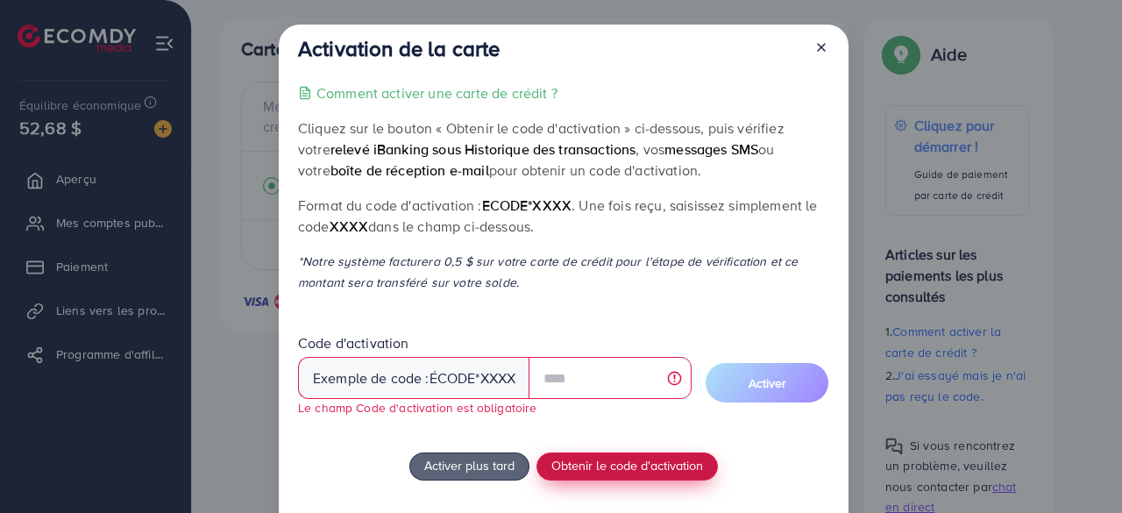
click at [651, 464] on font "Obtenir le code d'activation" at bounding box center [628, 465] width 152 height 18
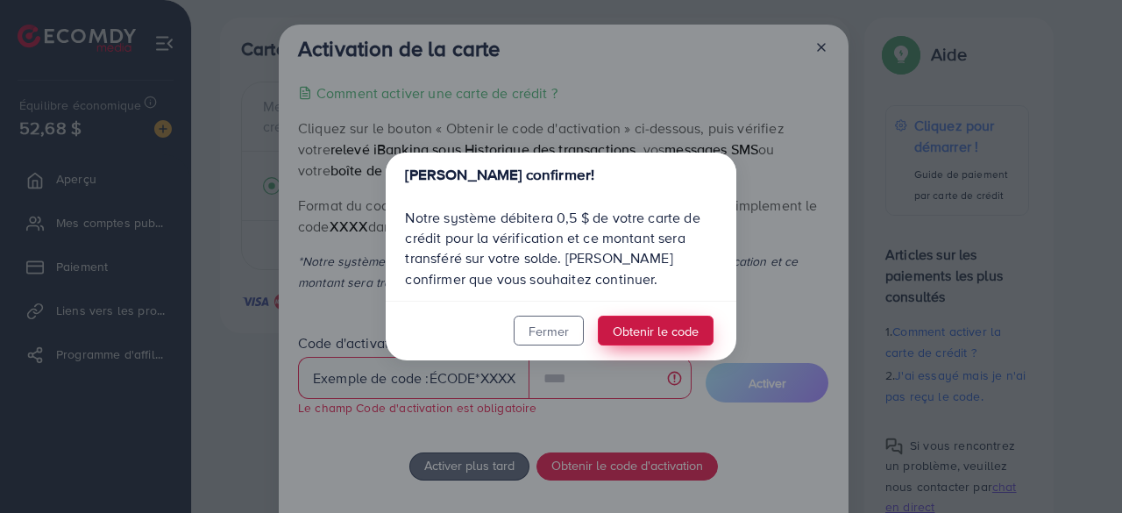
click at [665, 331] on font "Obtenir le code" at bounding box center [656, 331] width 86 height 18
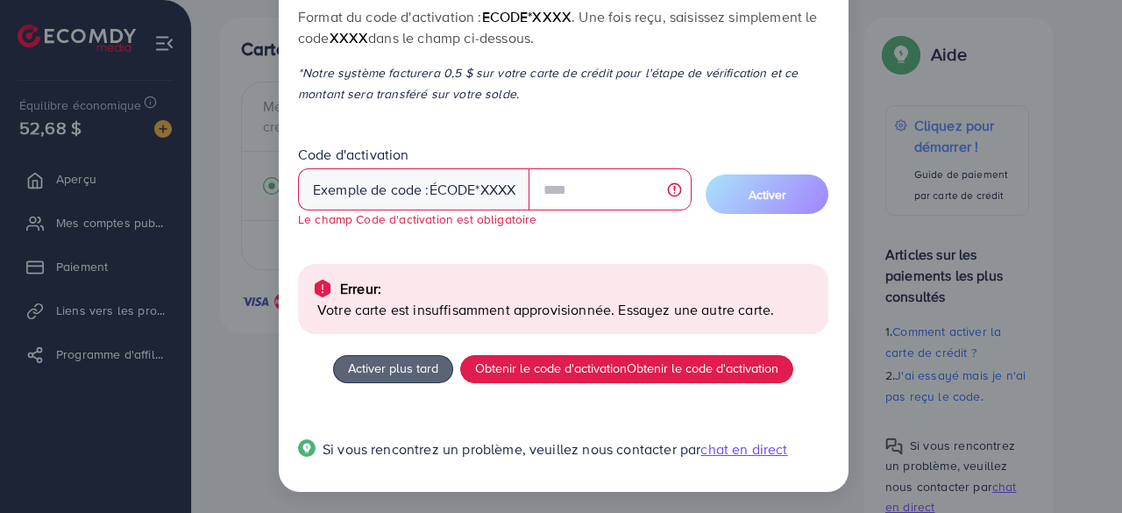
scroll to position [191, 0]
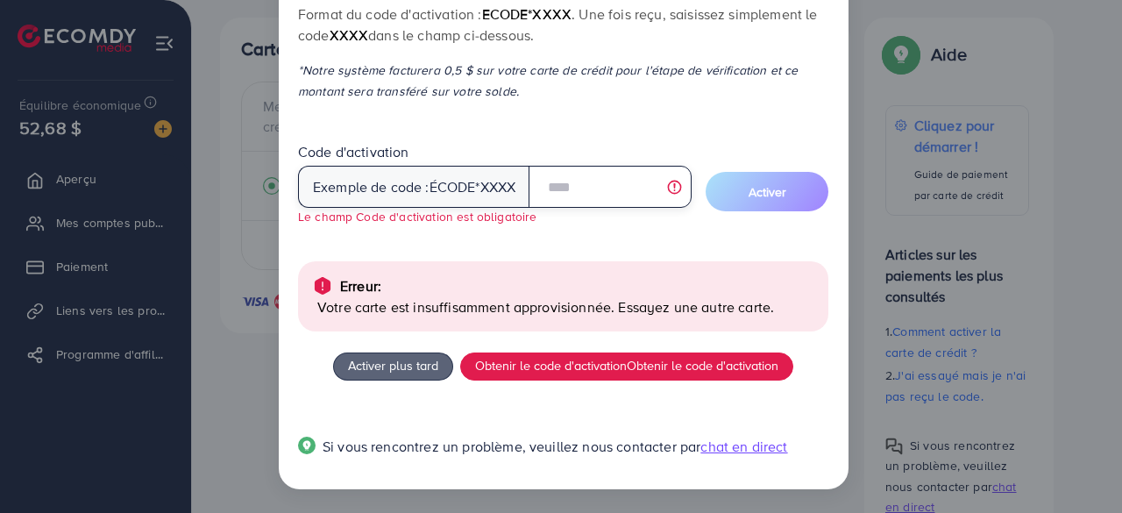
click at [573, 182] on input "text" at bounding box center [610, 187] width 163 height 42
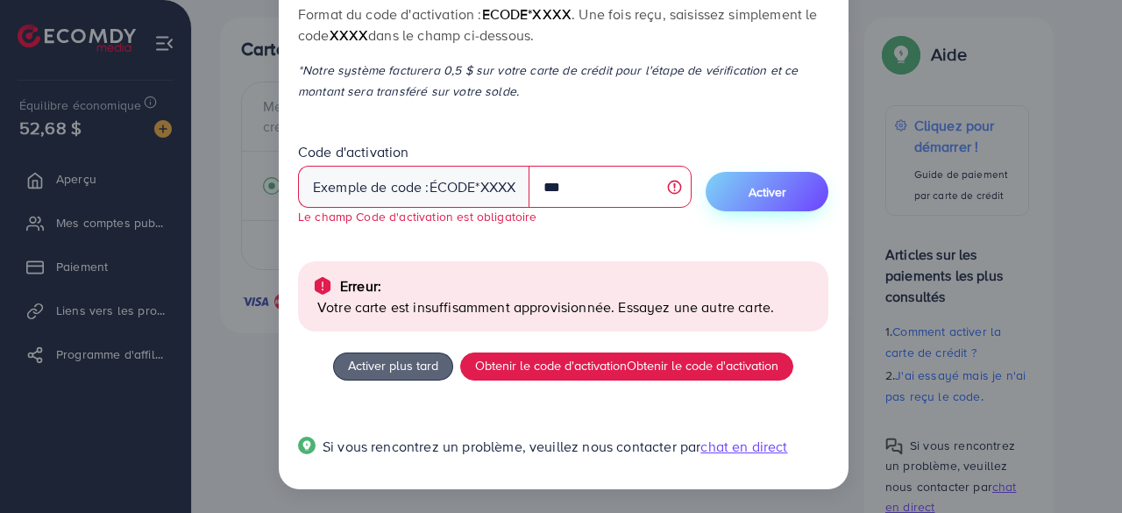
click at [770, 196] on font "Activer" at bounding box center [768, 192] width 38 height 18
click at [509, 185] on font "*XXXX" at bounding box center [495, 186] width 40 height 19
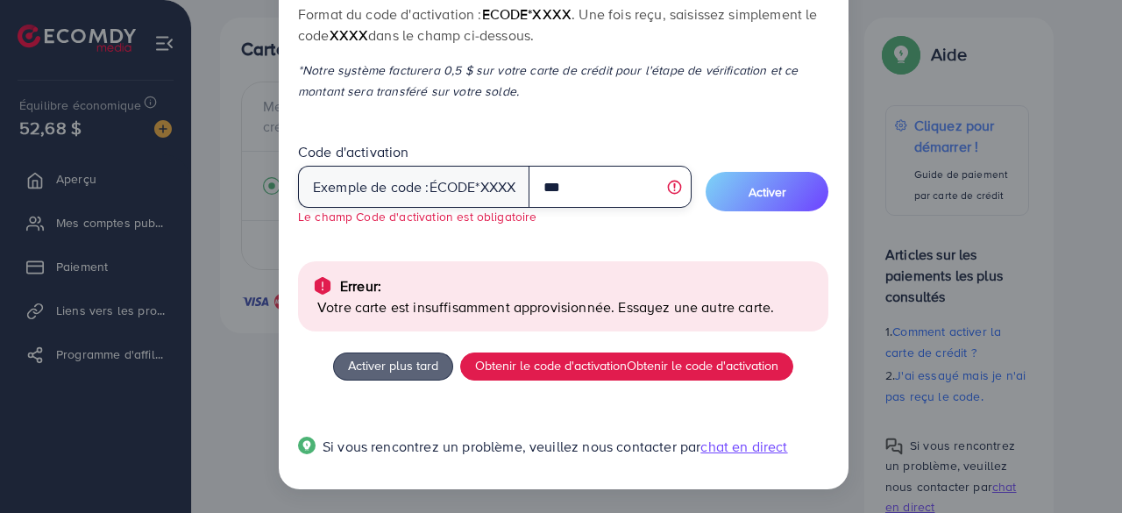
click at [565, 188] on input "***" at bounding box center [610, 187] width 163 height 42
type input "*"
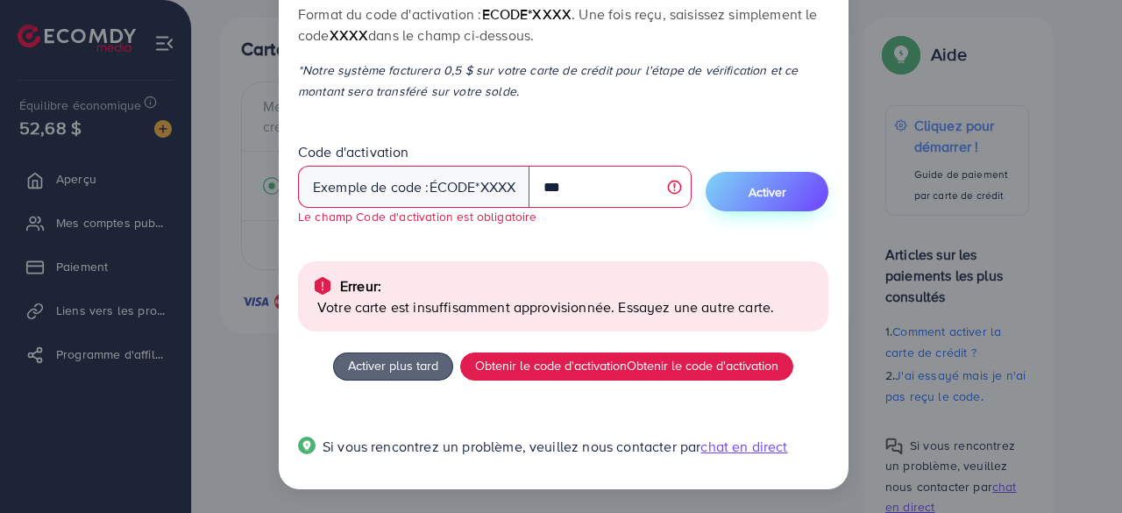
click at [759, 204] on button "Activer" at bounding box center [767, 191] width 123 height 39
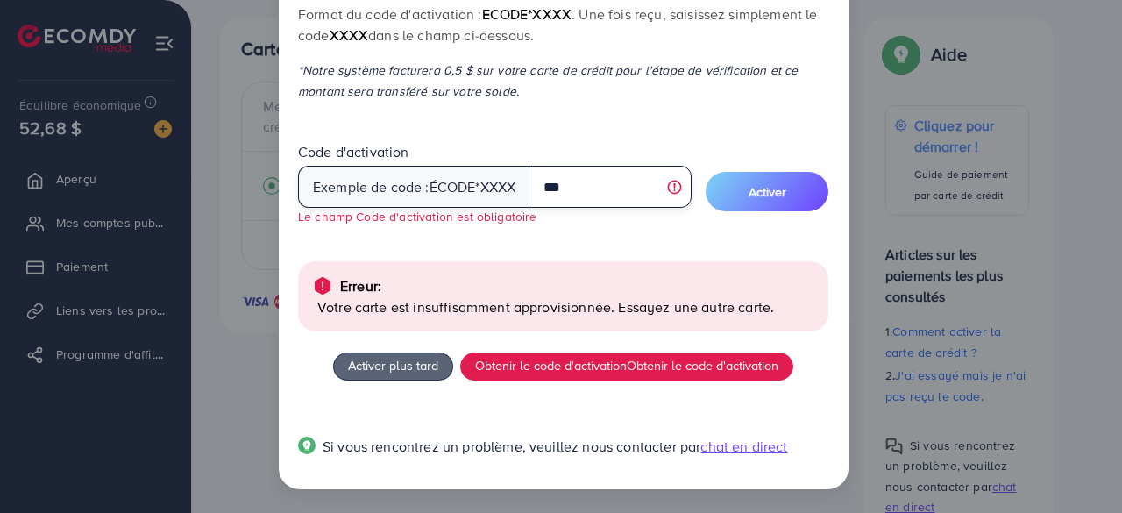
click at [602, 184] on input "***" at bounding box center [610, 187] width 163 height 42
type input "***"
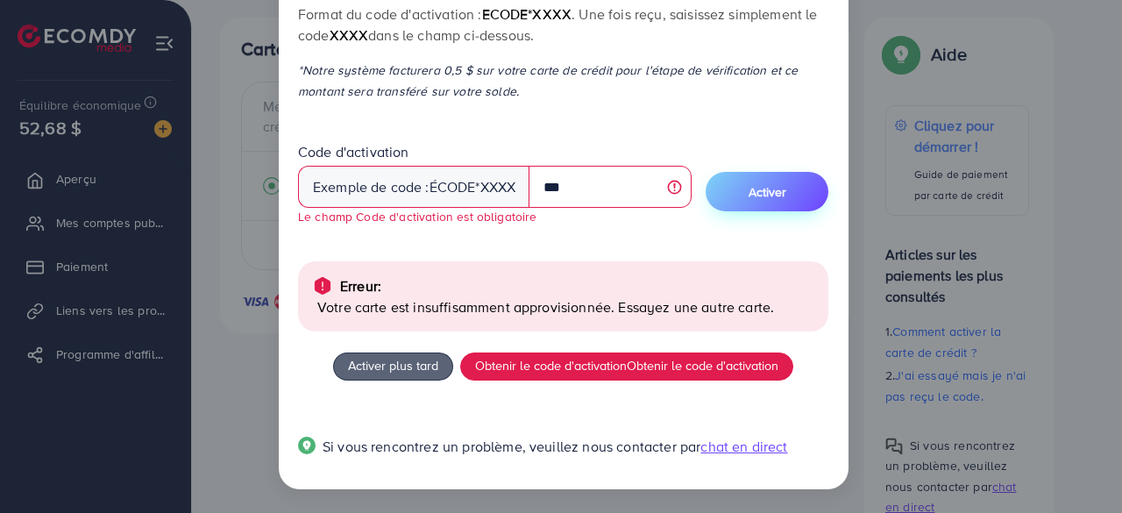
click at [755, 183] on font "Activer" at bounding box center [768, 192] width 38 height 18
